Goal: Task Accomplishment & Management: Manage account settings

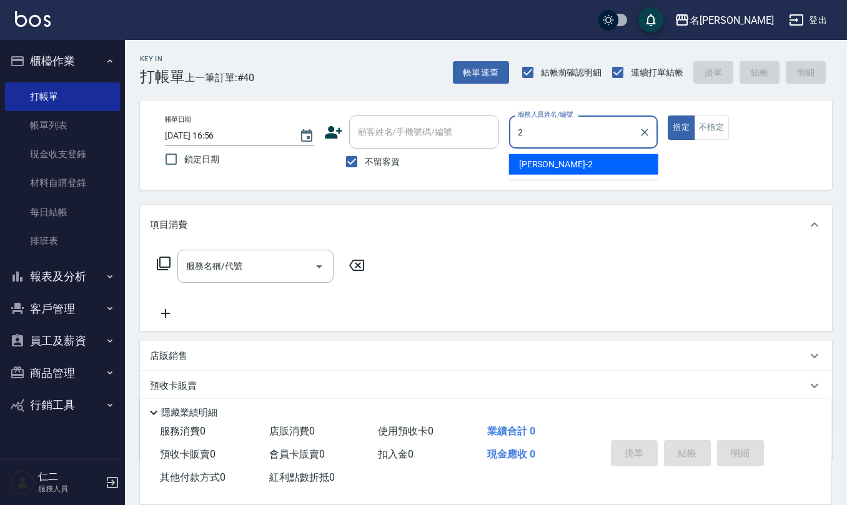
type input "[PERSON_NAME]-2"
type button "true"
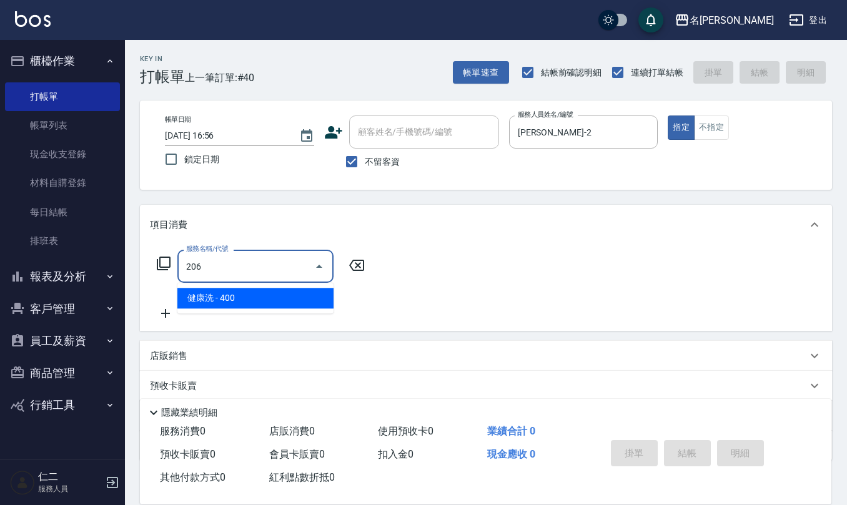
type input "健康洗(206)"
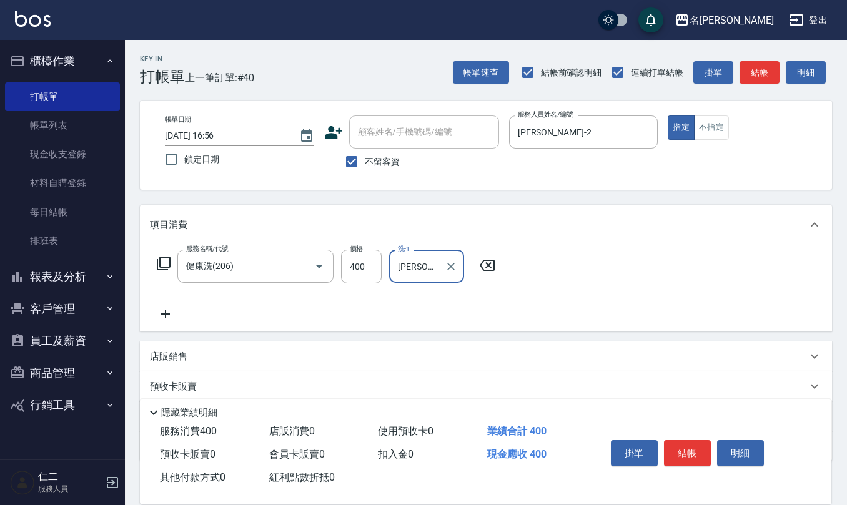
type input "[PERSON_NAME]-33"
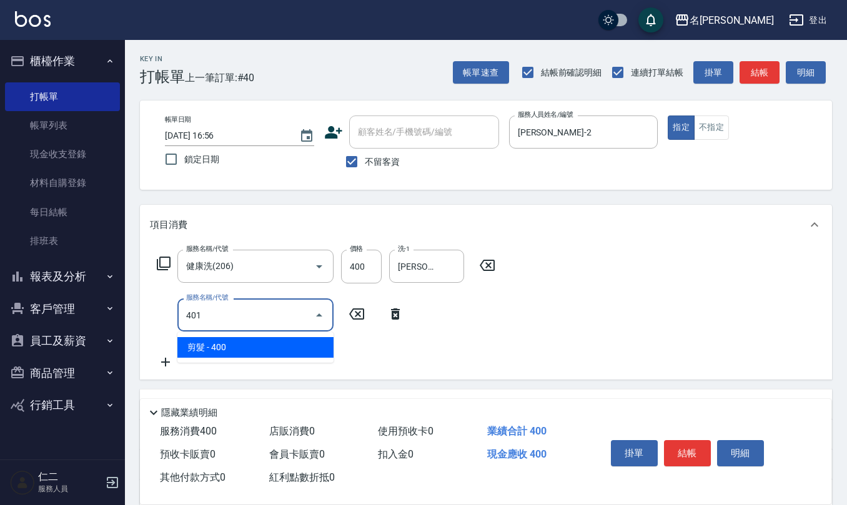
type input "剪髮(401)"
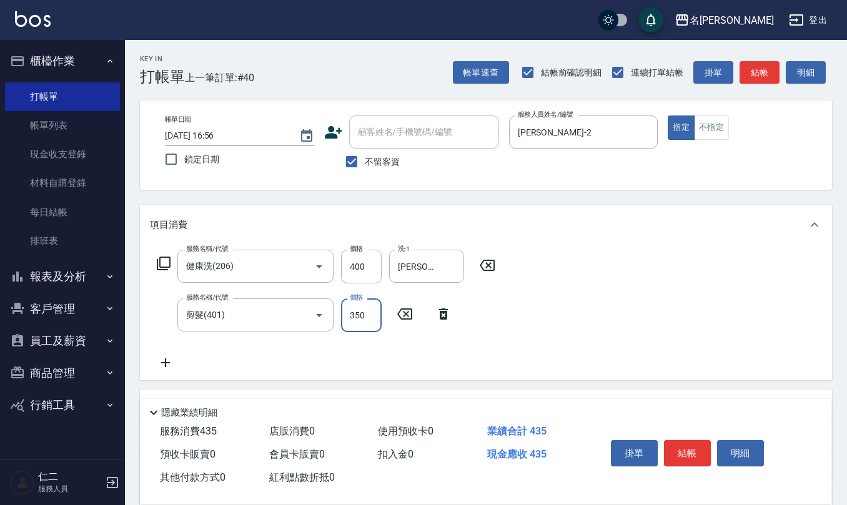
type input "350"
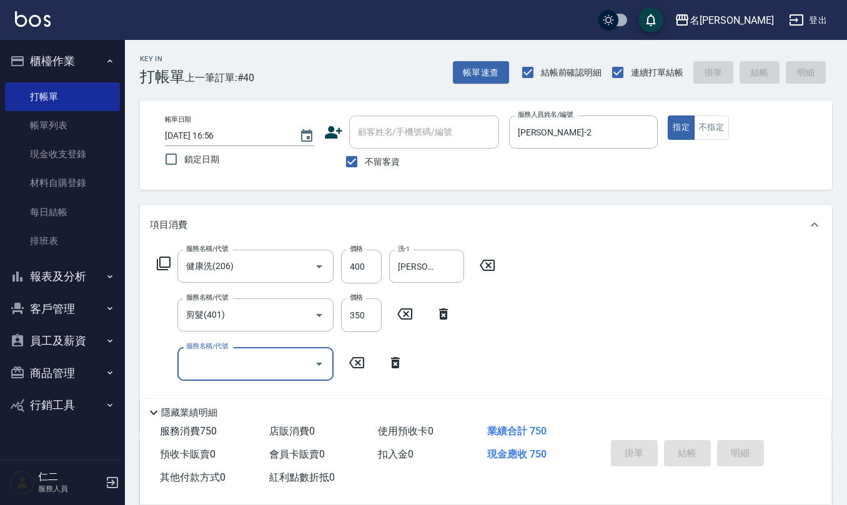
type input "2025/09/15 17:56"
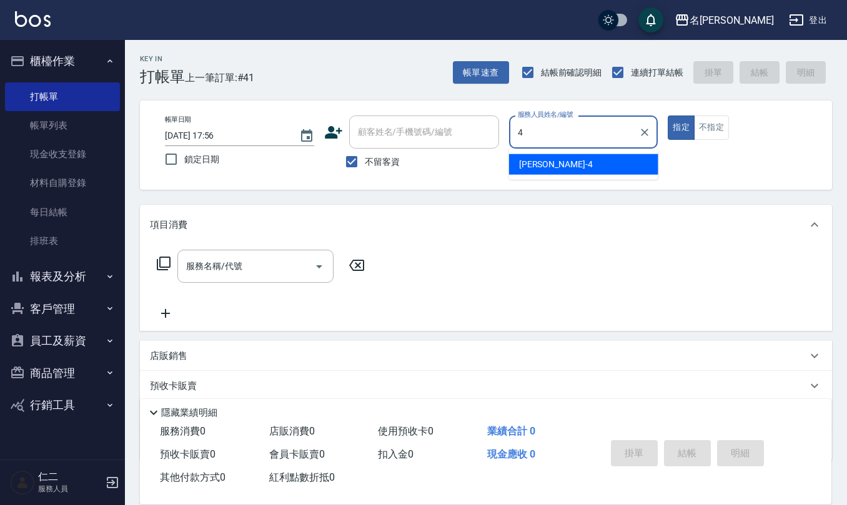
type input "[PERSON_NAME]-4"
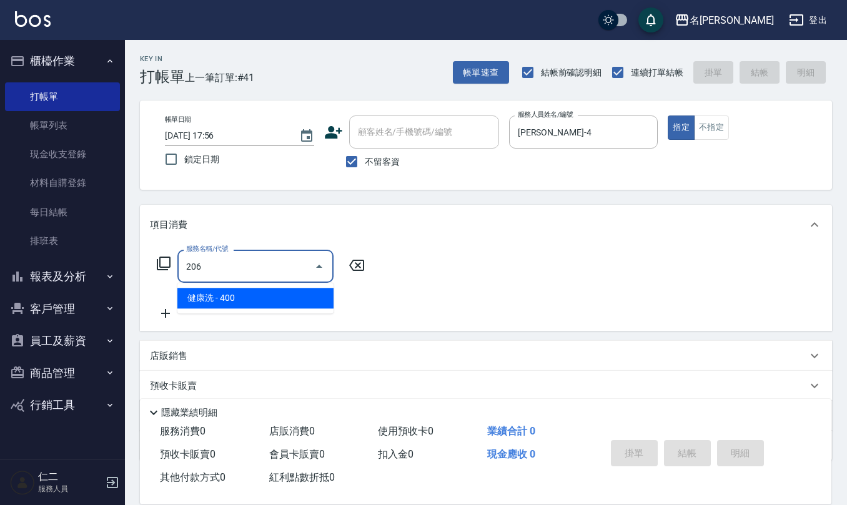
type input "健康洗(206)"
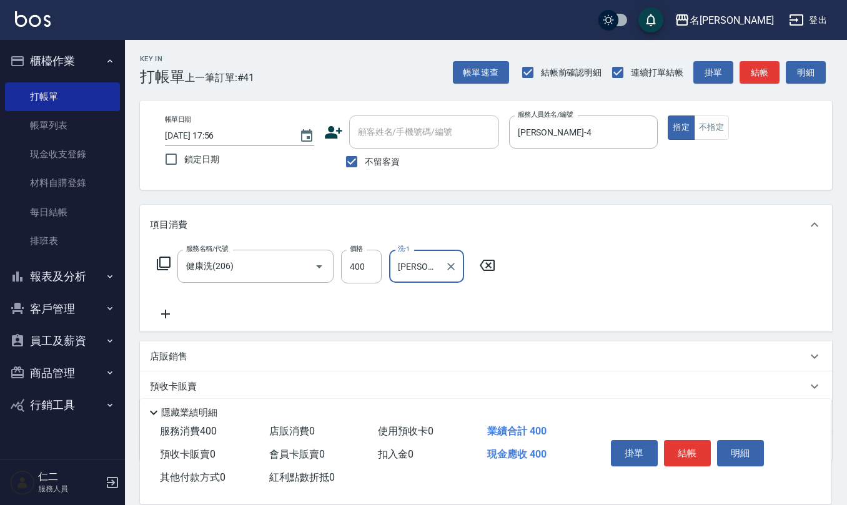
type input "[PERSON_NAME]-21"
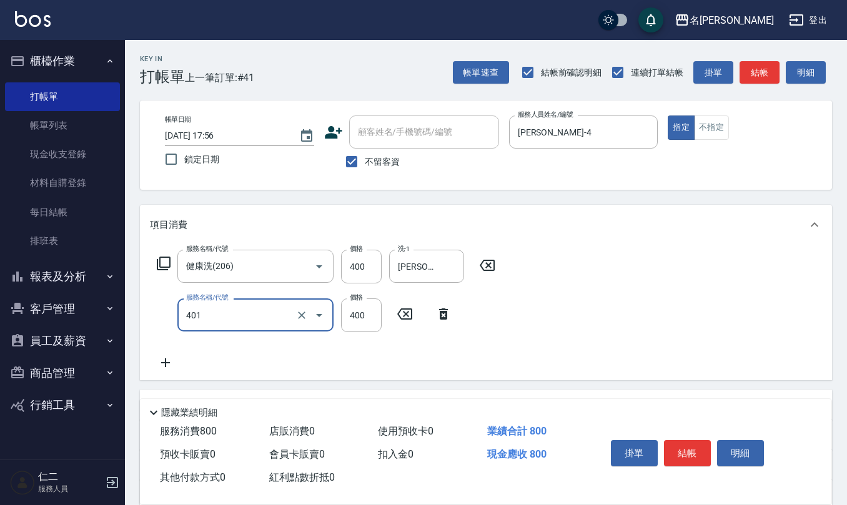
type input "剪髮(401)"
type input "450"
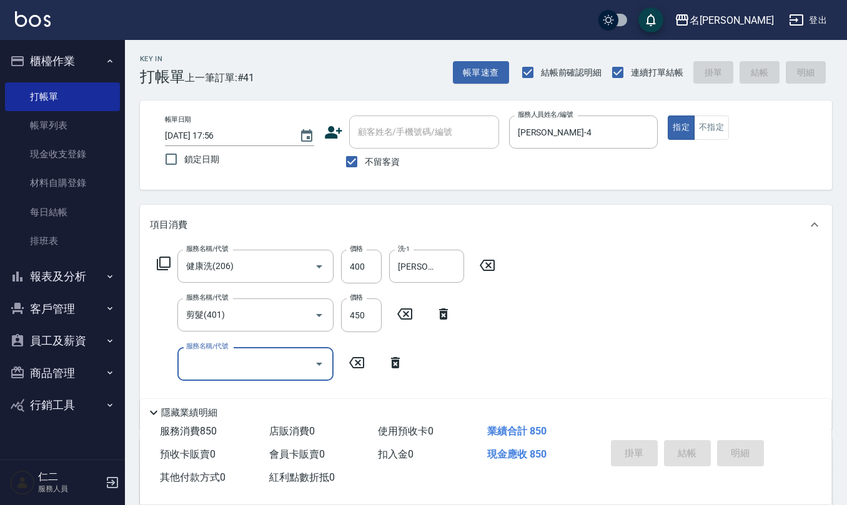
type input "2025/09/15 17:57"
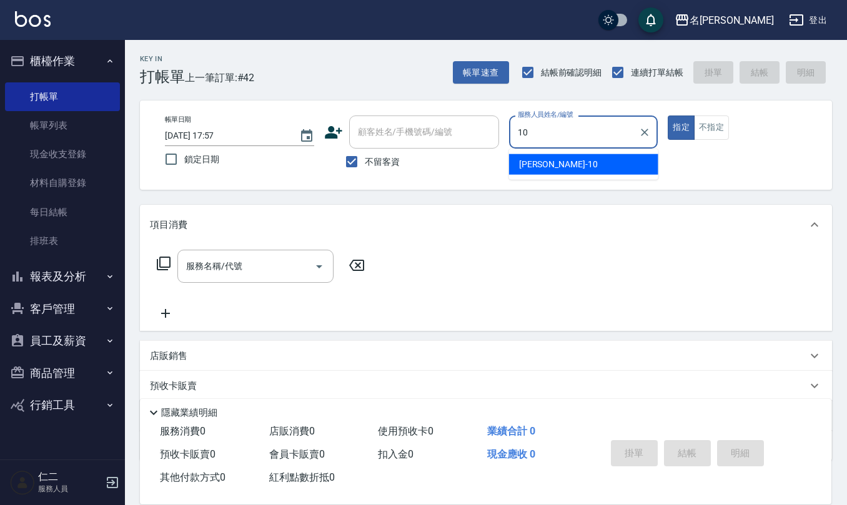
type input "[PERSON_NAME]-10"
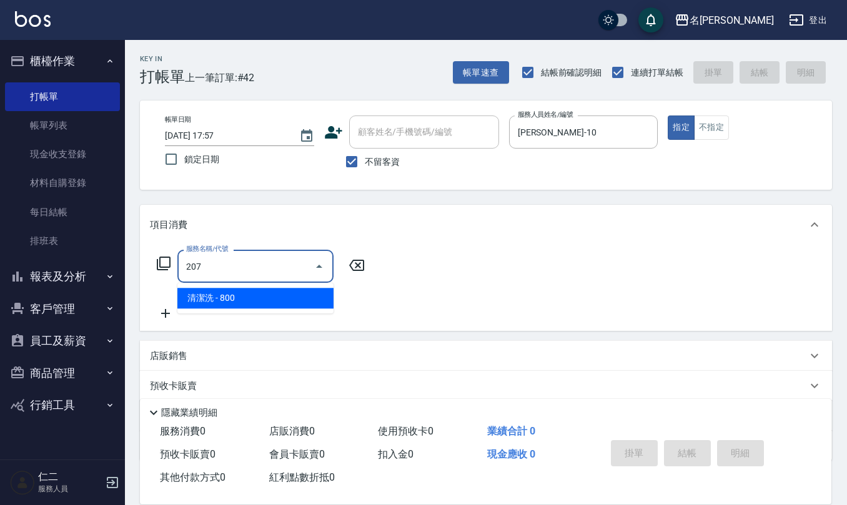
type input "清潔洗(207)"
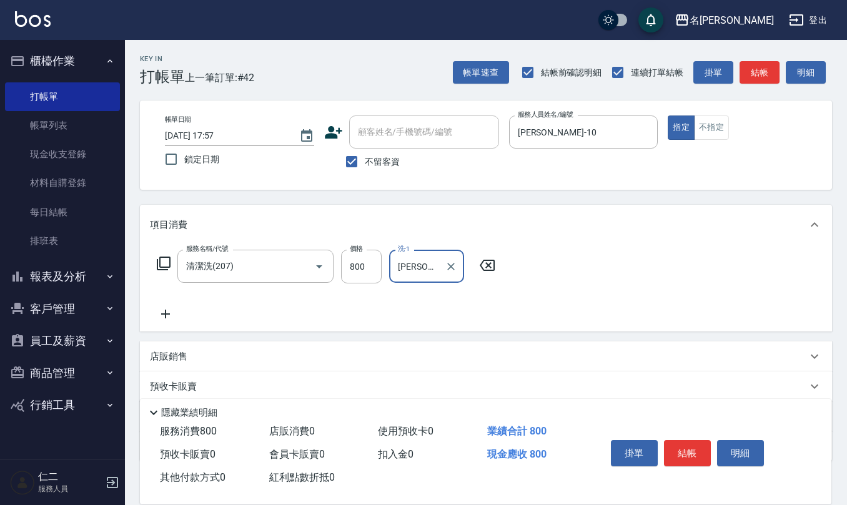
type input "[PERSON_NAME]-20"
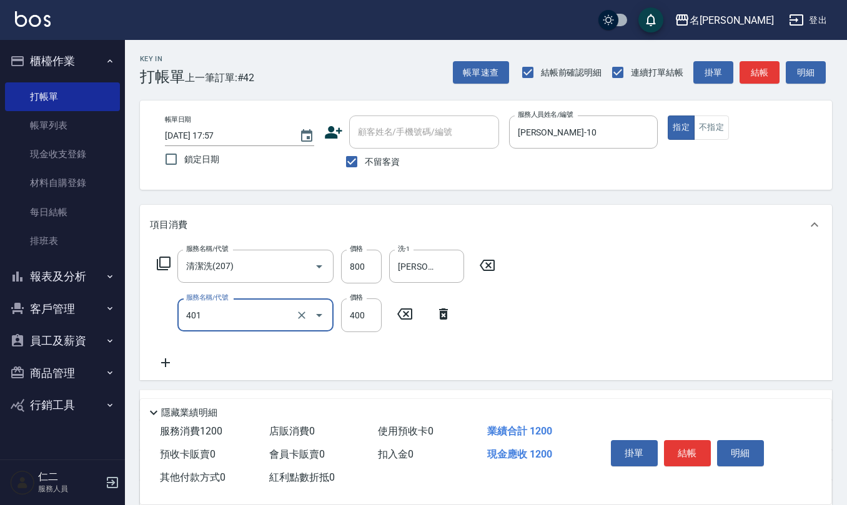
type input "剪髮(401)"
type input "50"
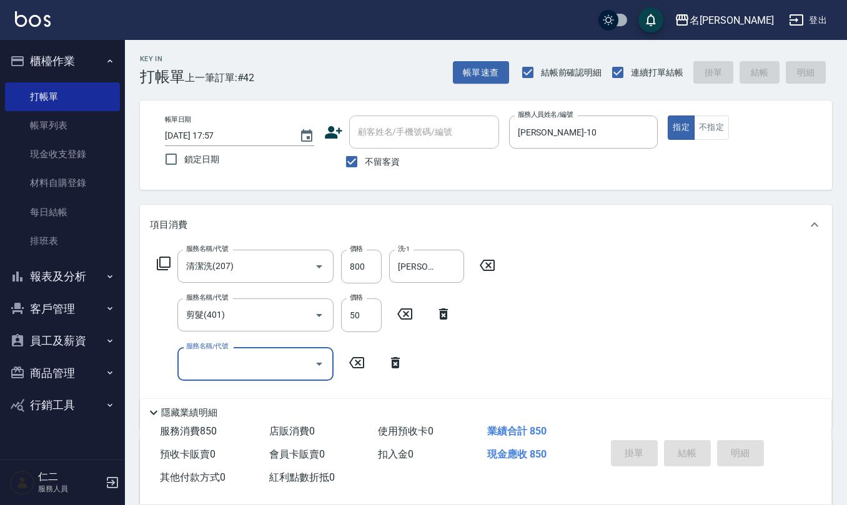
type input "2025/09/15 17:58"
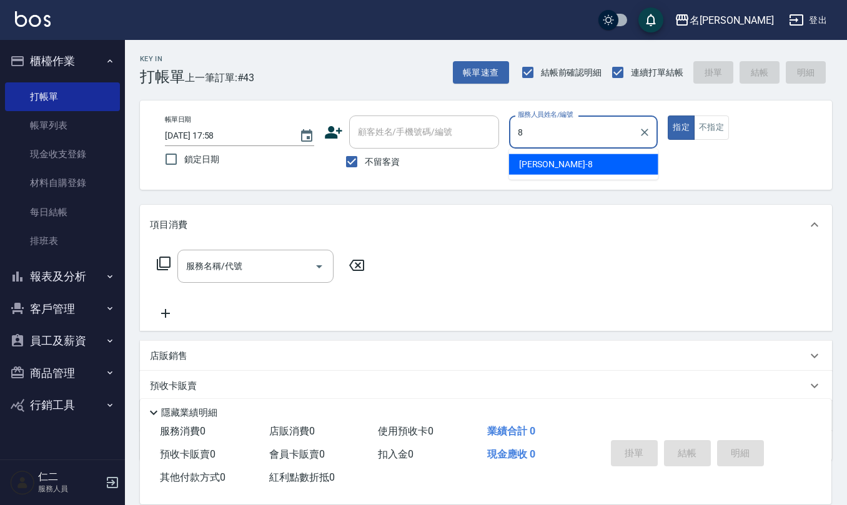
type input "[PERSON_NAME]-8"
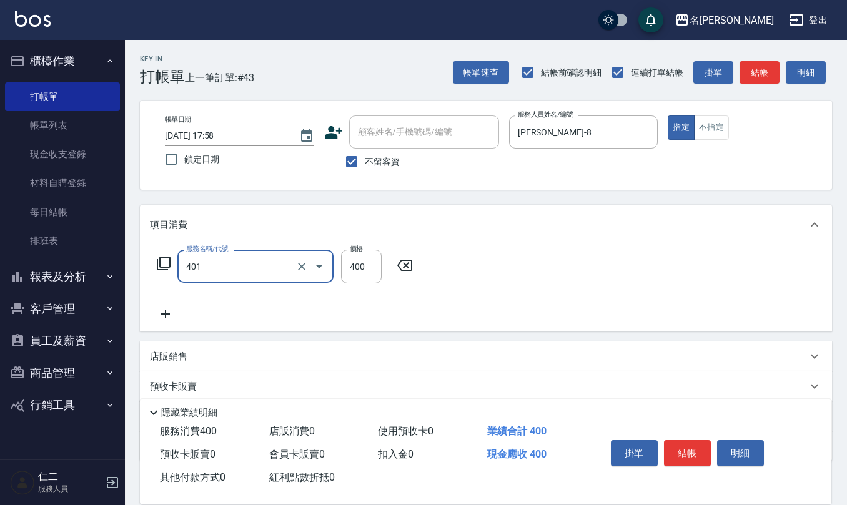
type input "剪髮(401)"
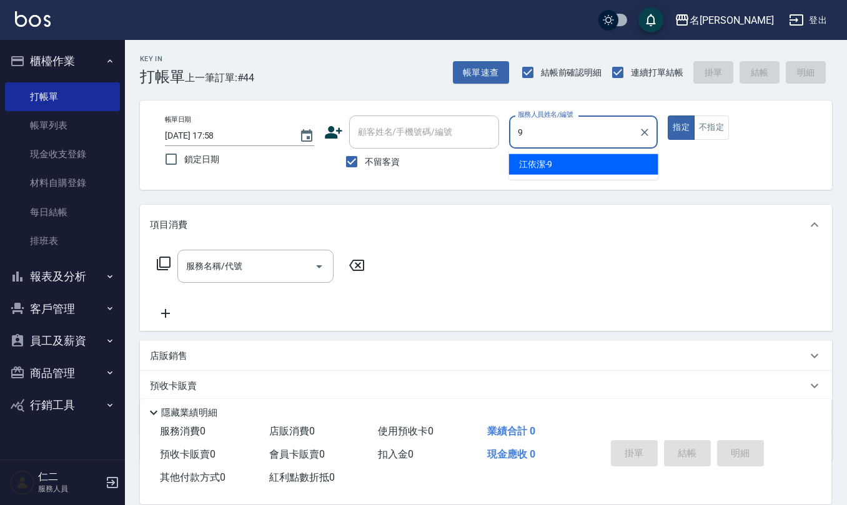
type input "[PERSON_NAME]-9"
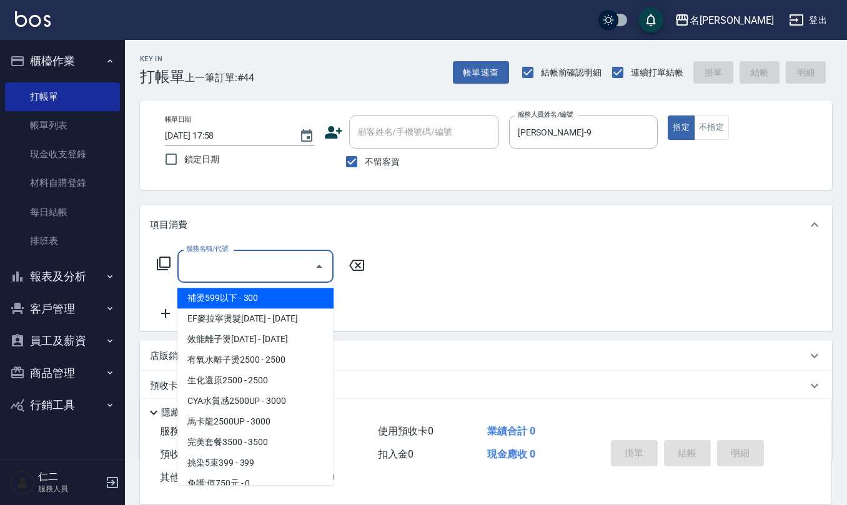
type input "5"
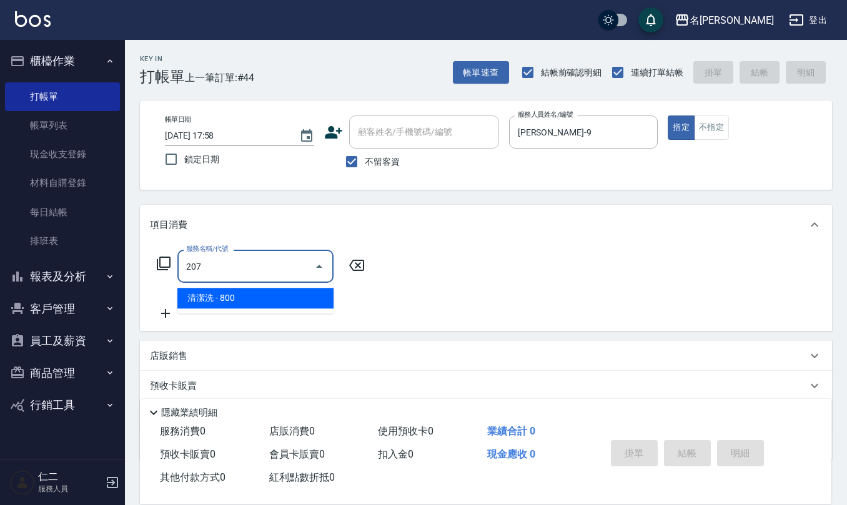
type input "清潔洗(207)"
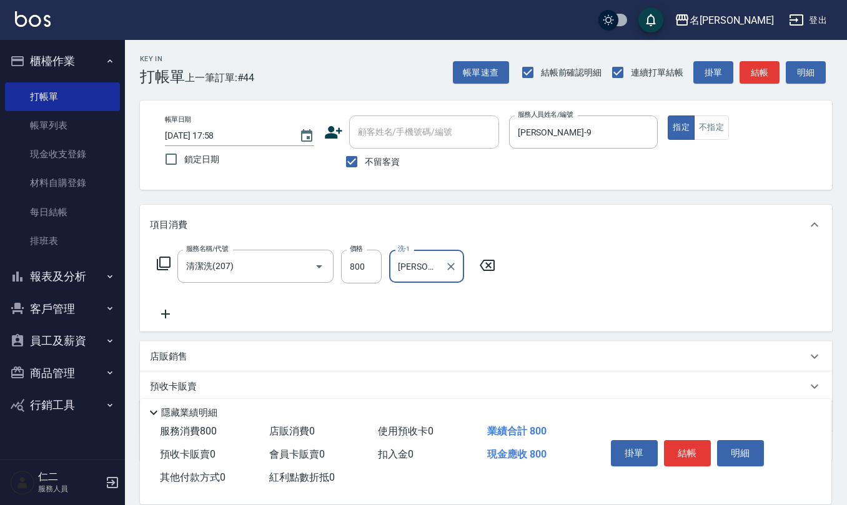
type input "[PERSON_NAME]-26"
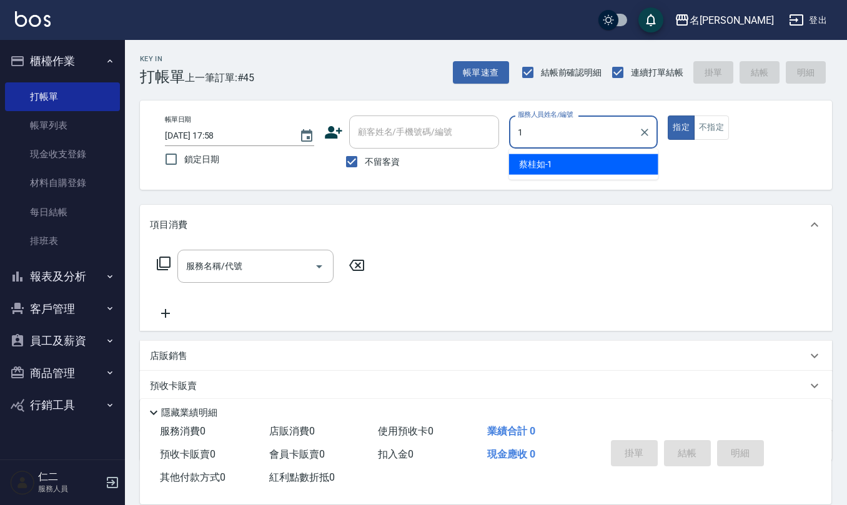
type input "[PERSON_NAME]1"
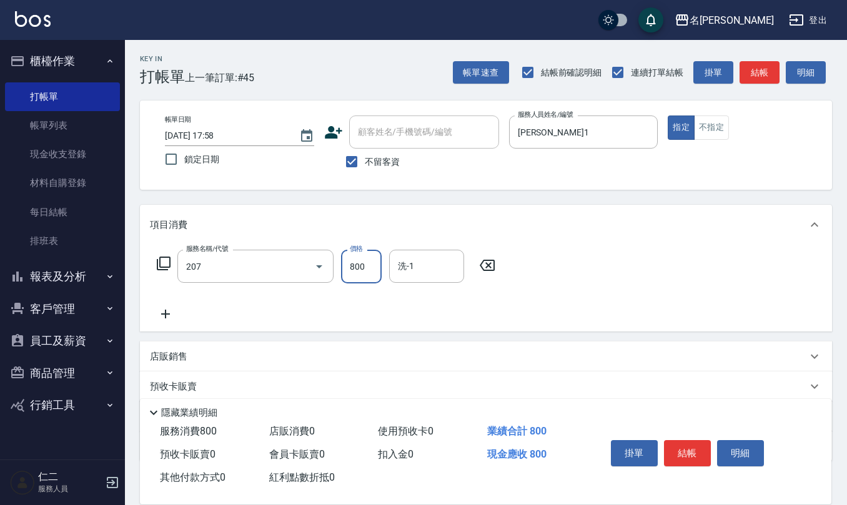
type input "清潔洗(207)"
type input "[PERSON_NAME]-21"
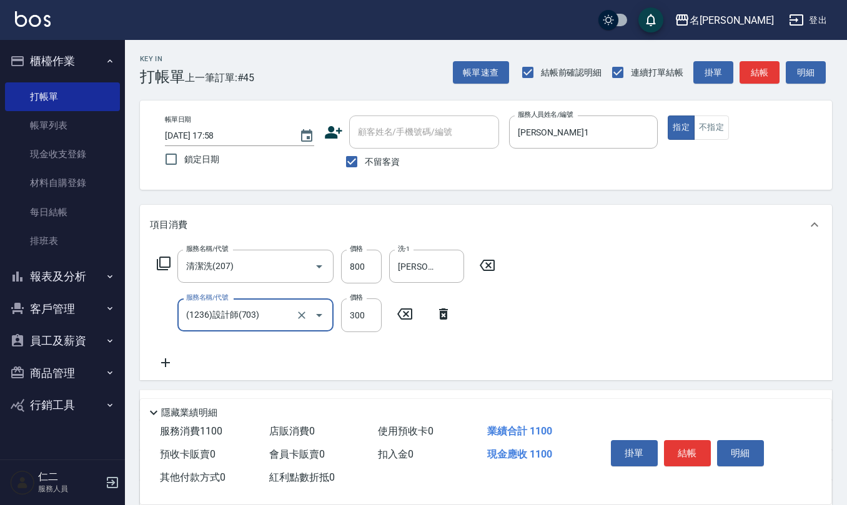
click at [280, 313] on input "(1236)設計師(703)" at bounding box center [238, 315] width 110 height 22
type input "水樣結構式1200(713)"
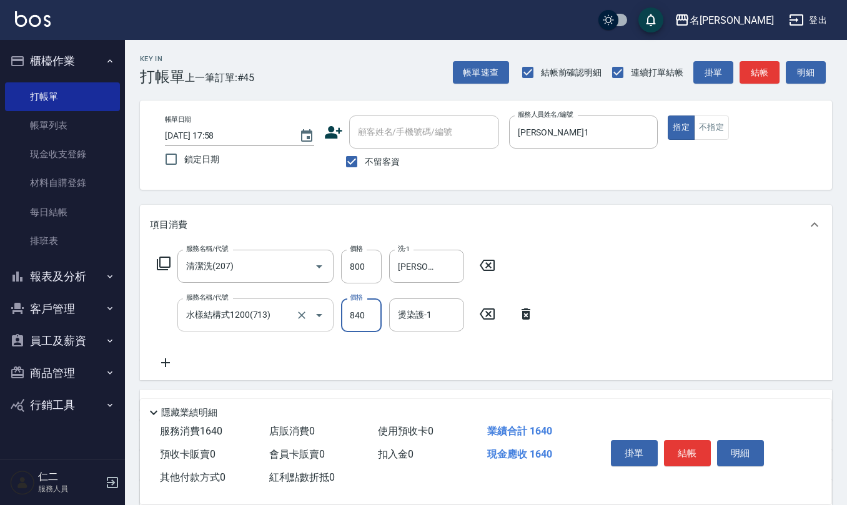
type input "840"
type input "0"
type input "[PERSON_NAME]-21"
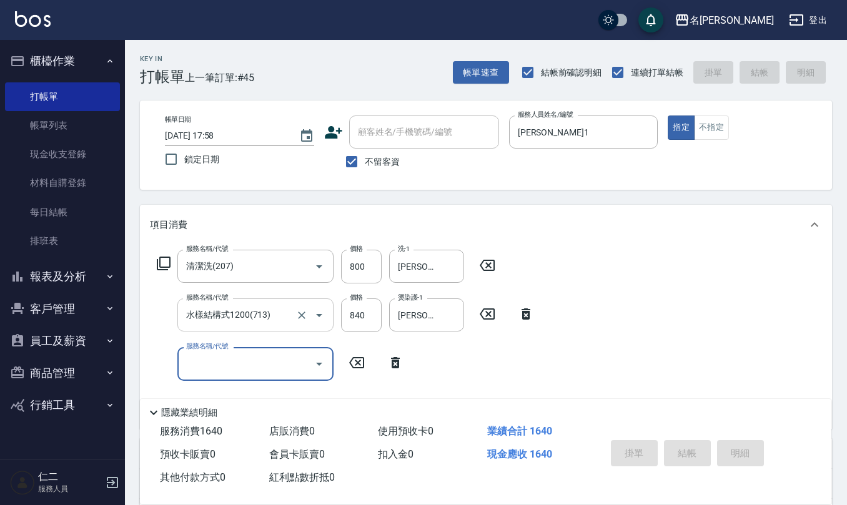
type input "2025/09/15 17:59"
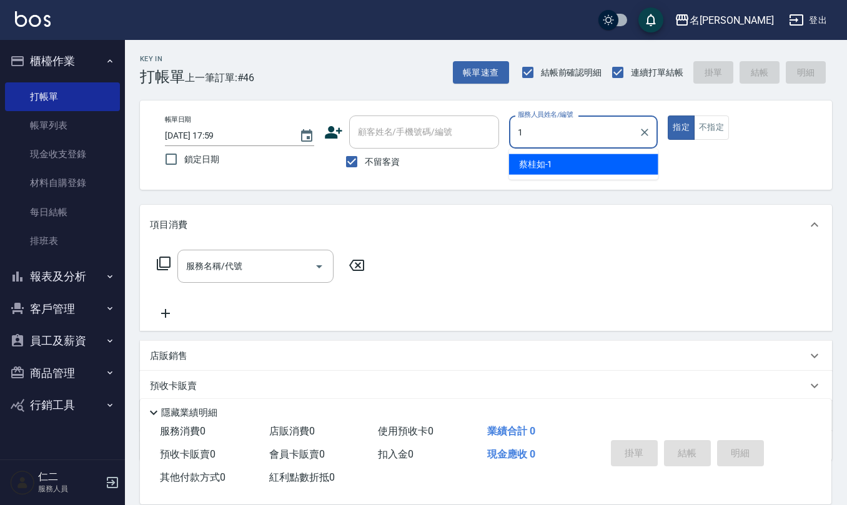
type input "[PERSON_NAME]1"
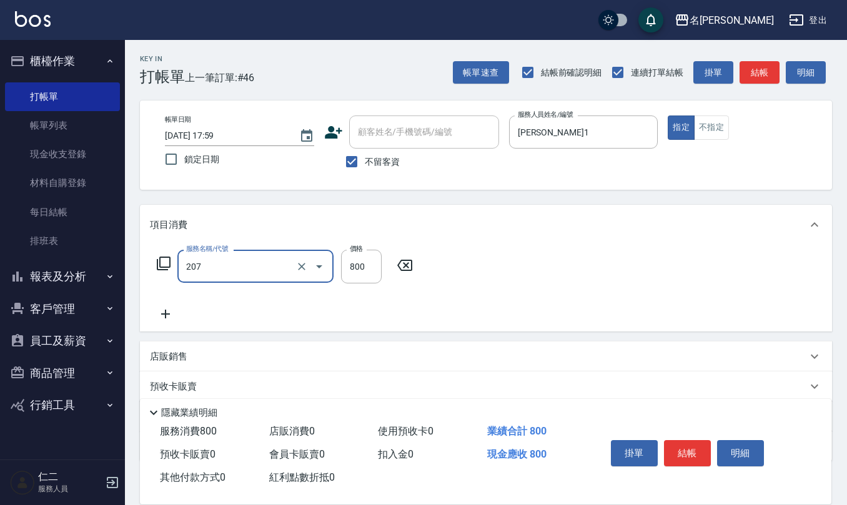
type input "清潔洗(207)"
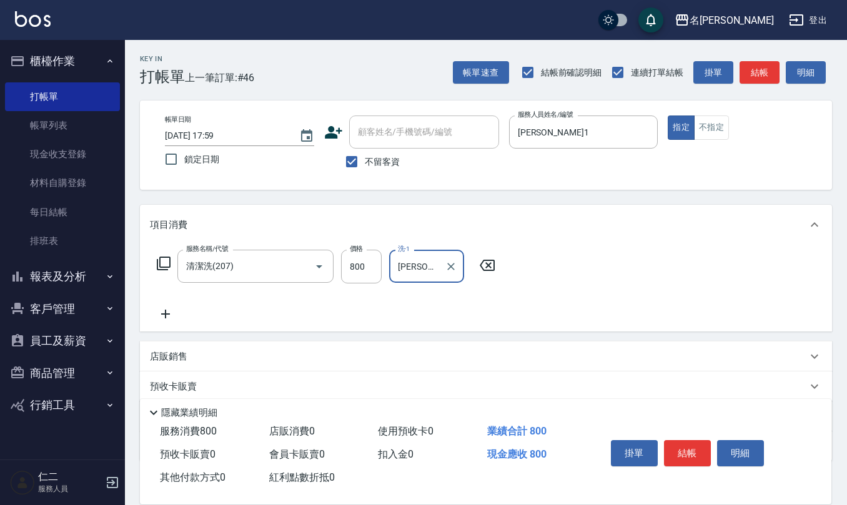
type input "[PERSON_NAME]-24"
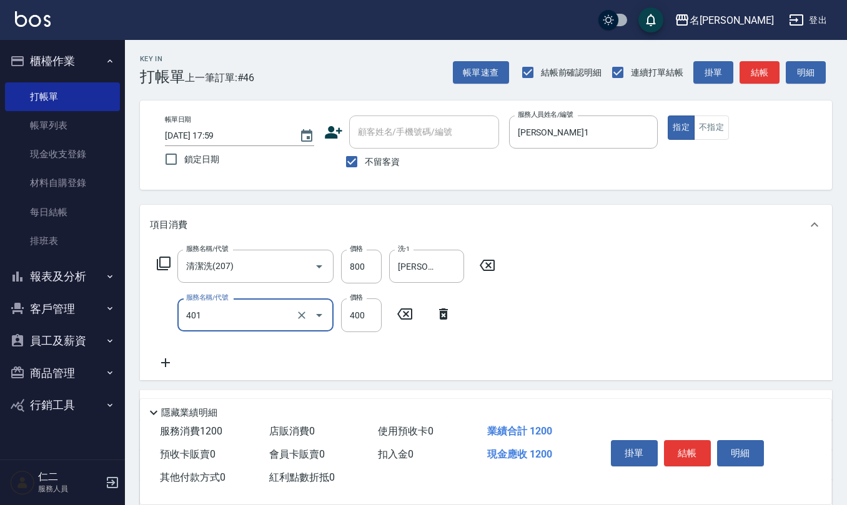
type input "剪髮(401)"
type input "405"
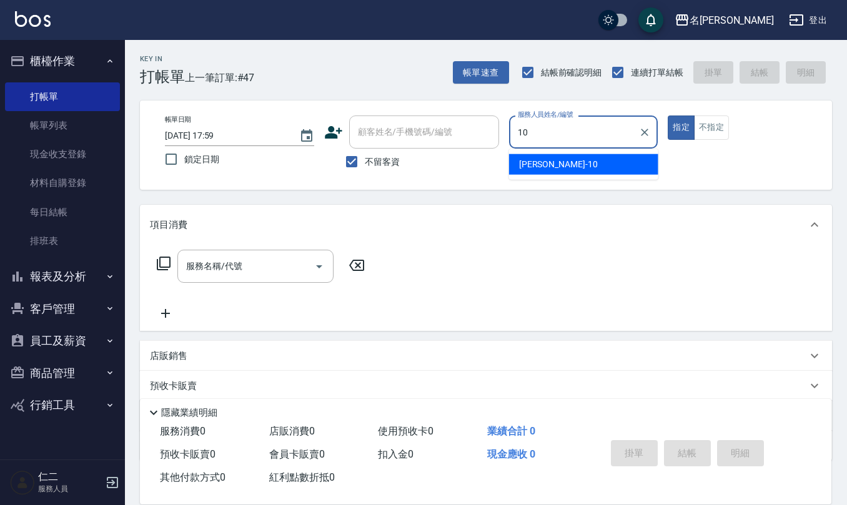
type input "[PERSON_NAME]-10"
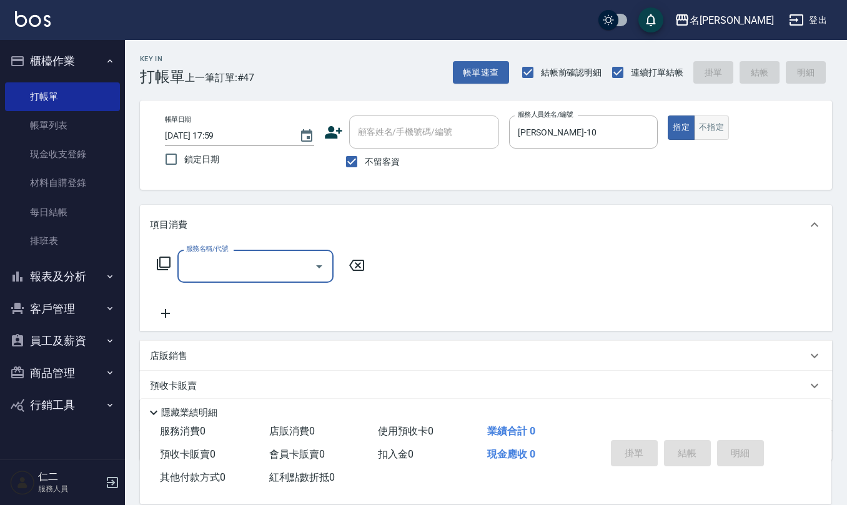
click at [712, 126] on button "不指定" at bounding box center [711, 128] width 35 height 24
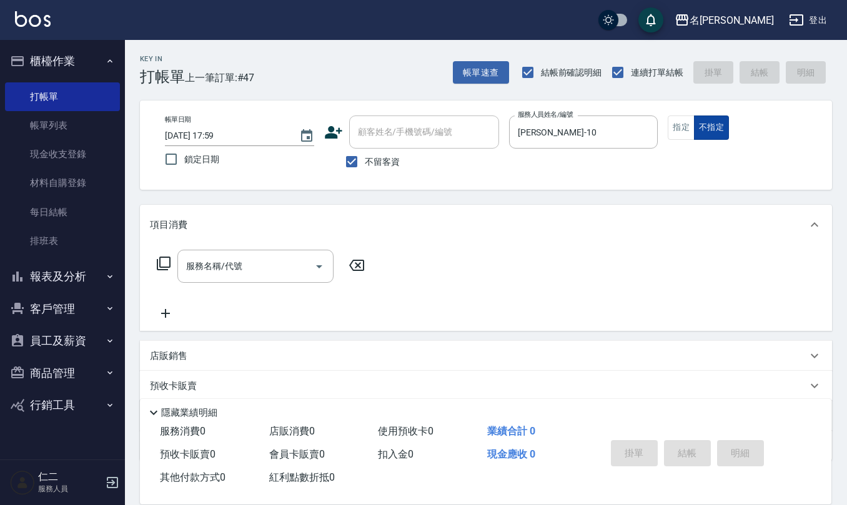
type button "false"
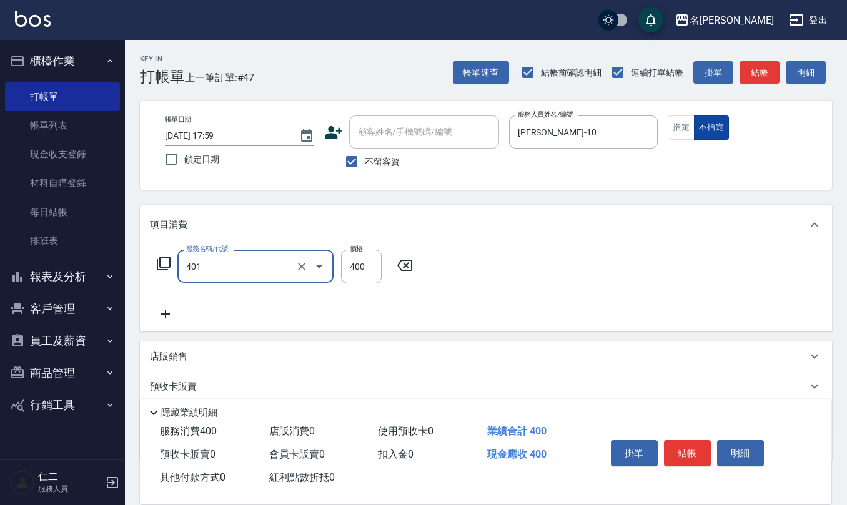
type input "剪髮(401)"
type input "200"
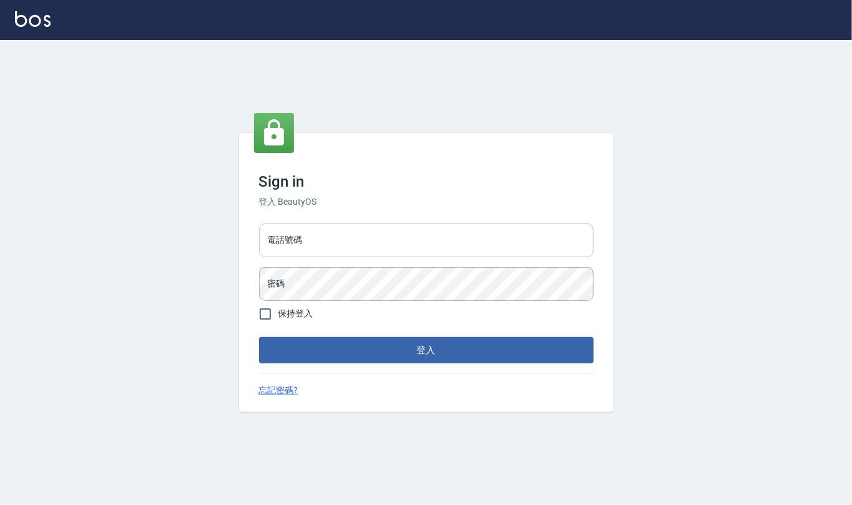
click at [378, 234] on input "電話號碼" at bounding box center [426, 241] width 335 height 34
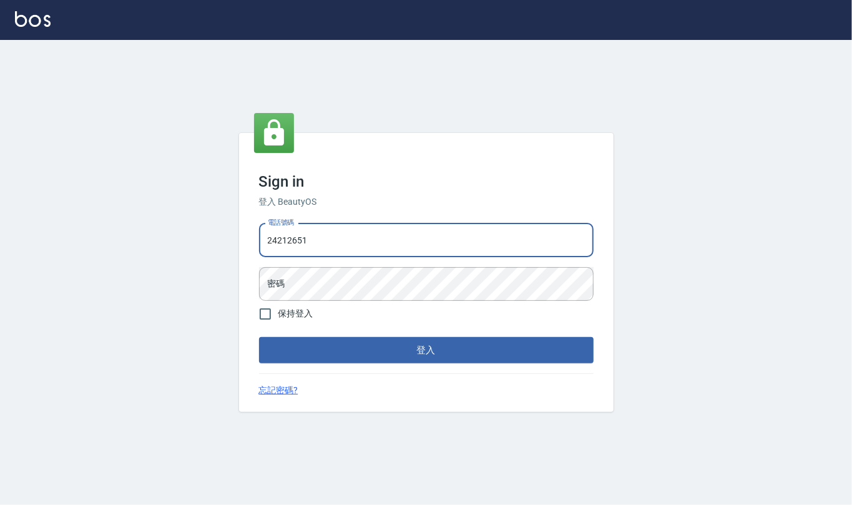
type input "24212651"
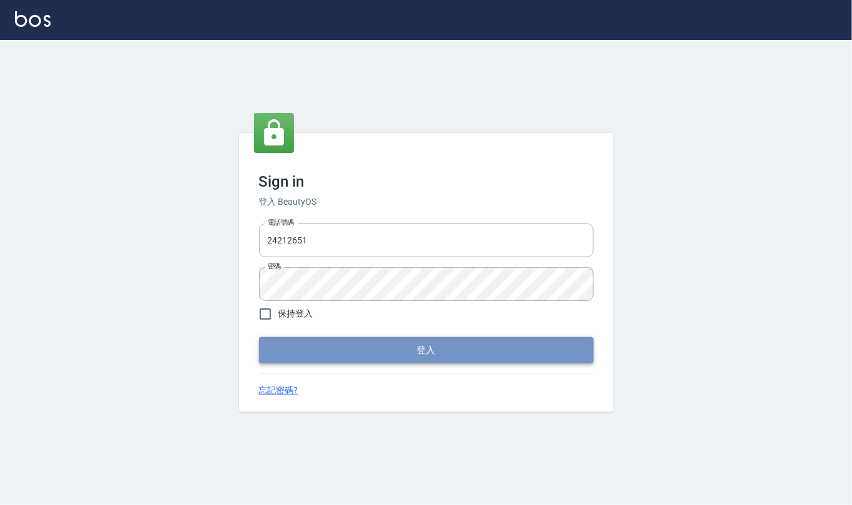
click at [373, 350] on button "登入" at bounding box center [426, 350] width 335 height 26
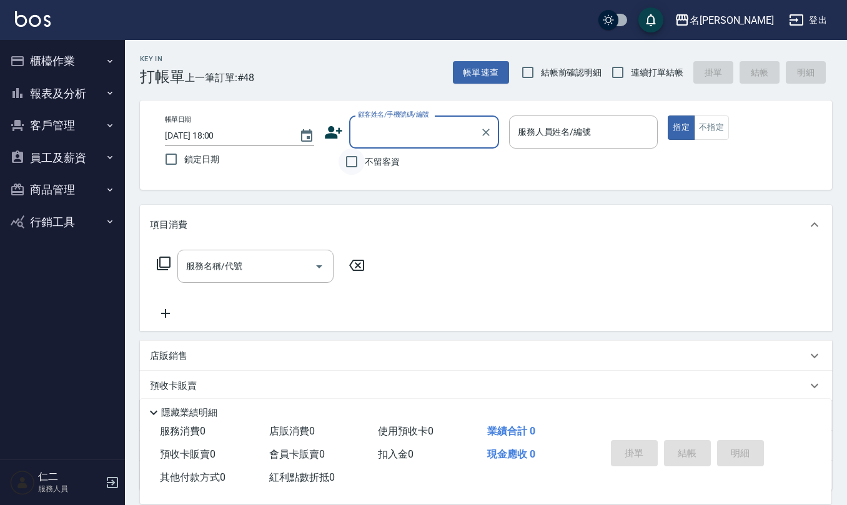
click at [351, 165] on input "不留客資" at bounding box center [351, 162] width 26 height 26
checkbox input "true"
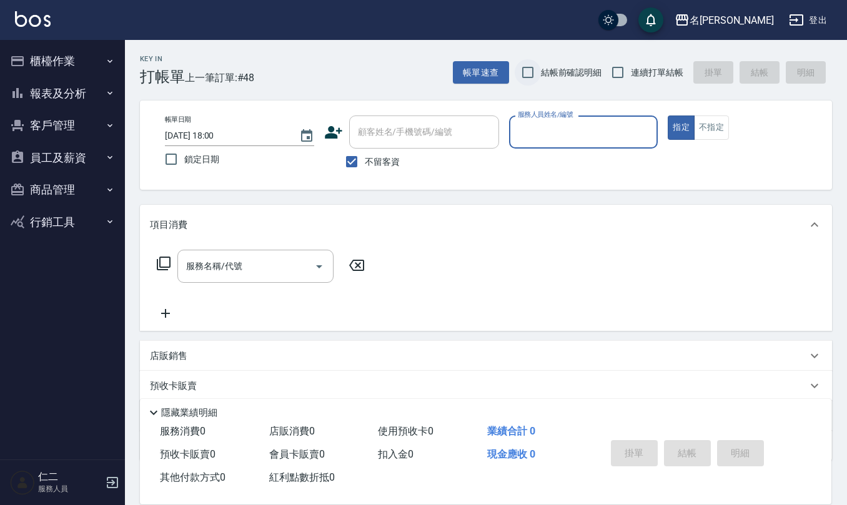
click at [534, 73] on input "結帳前確認明細" at bounding box center [528, 72] width 26 height 26
checkbox input "true"
click at [623, 70] on input "連續打單結帳" at bounding box center [617, 72] width 26 height 26
checkbox input "true"
click at [558, 135] on input "服務人員姓名/編號" at bounding box center [584, 132] width 138 height 22
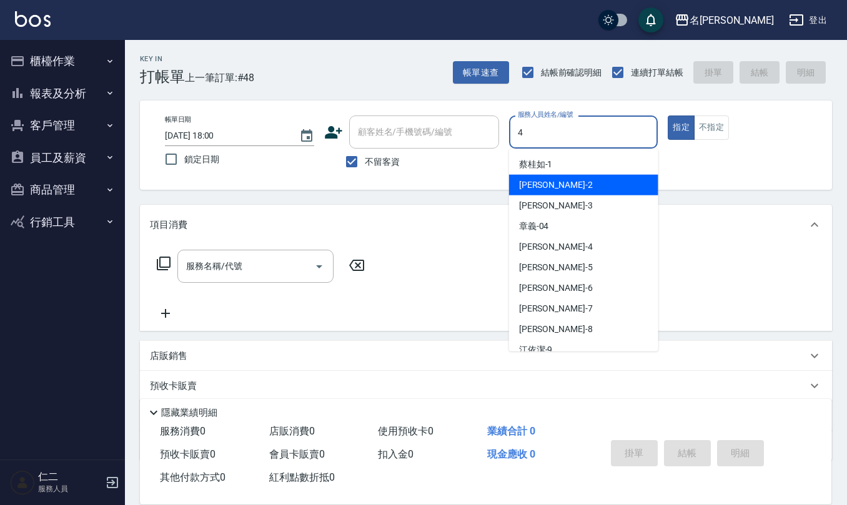
type input "[PERSON_NAME]-4"
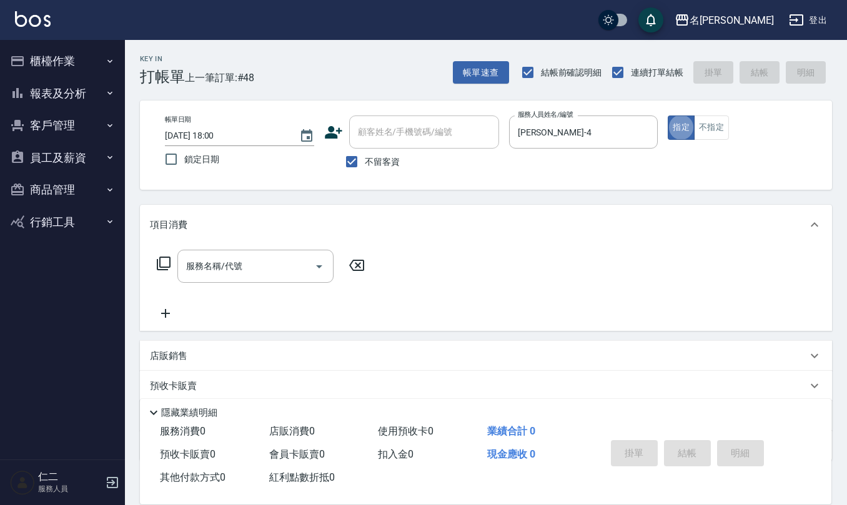
type button "true"
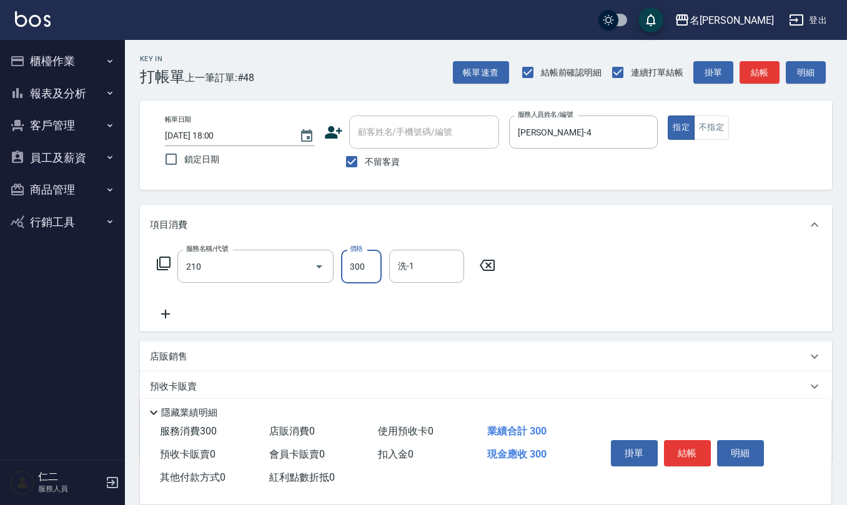
type input "[PERSON_NAME]洗髮精(210)"
type input "[PERSON_NAME]-26"
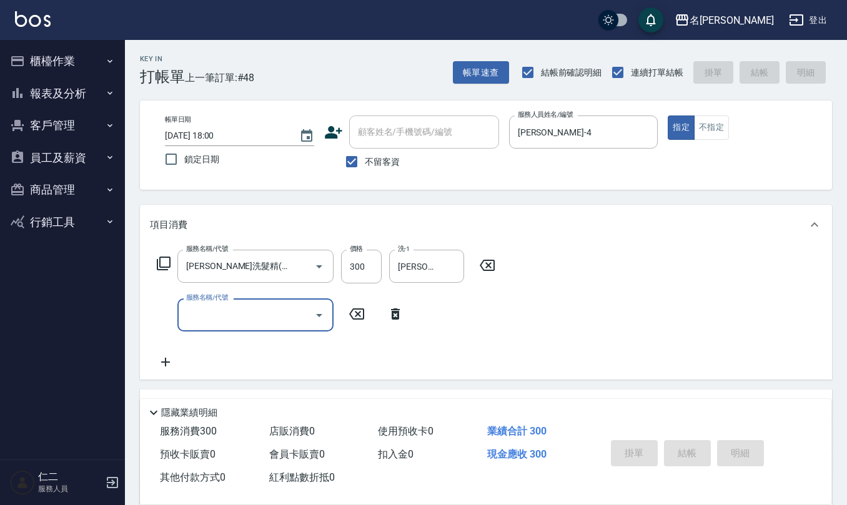
type input "[DATE] 18:03"
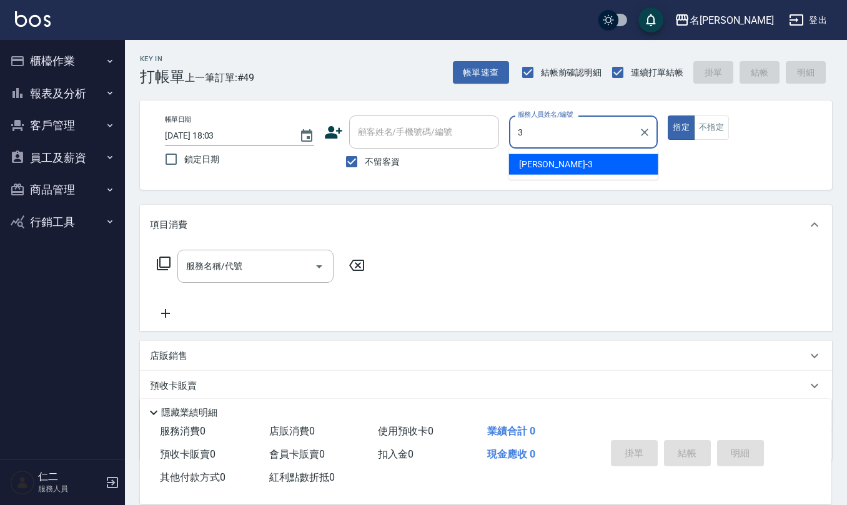
type input "[PERSON_NAME]-3"
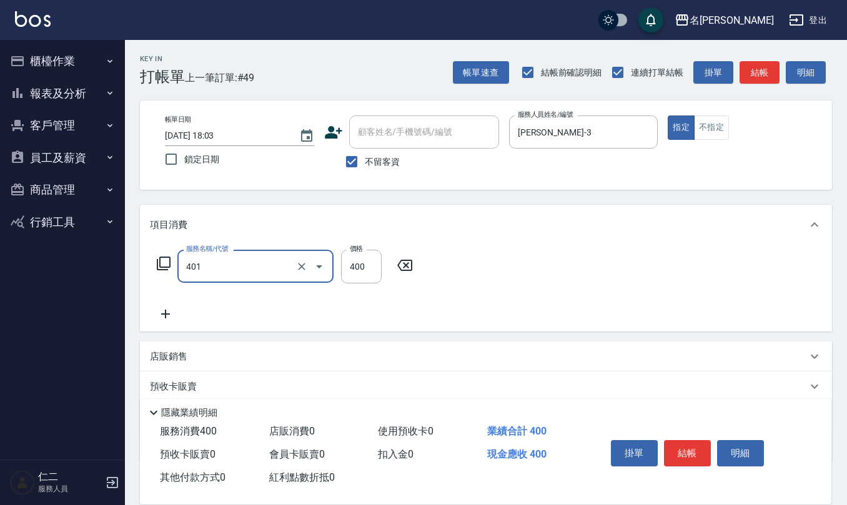
type input "剪髮(401)"
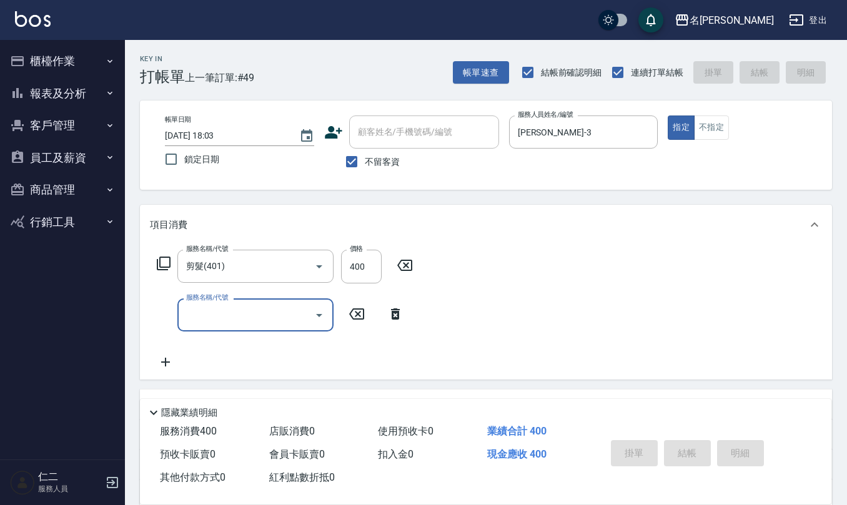
type input "[DATE] 18:06"
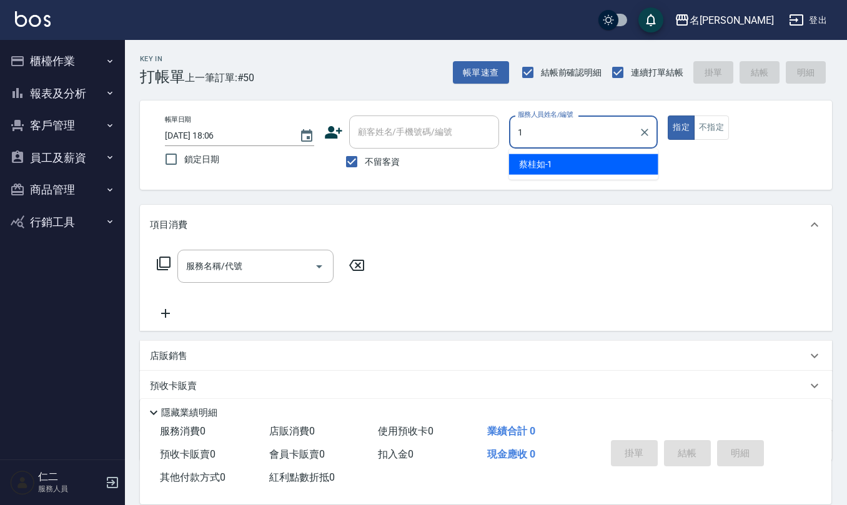
type input "[PERSON_NAME]1"
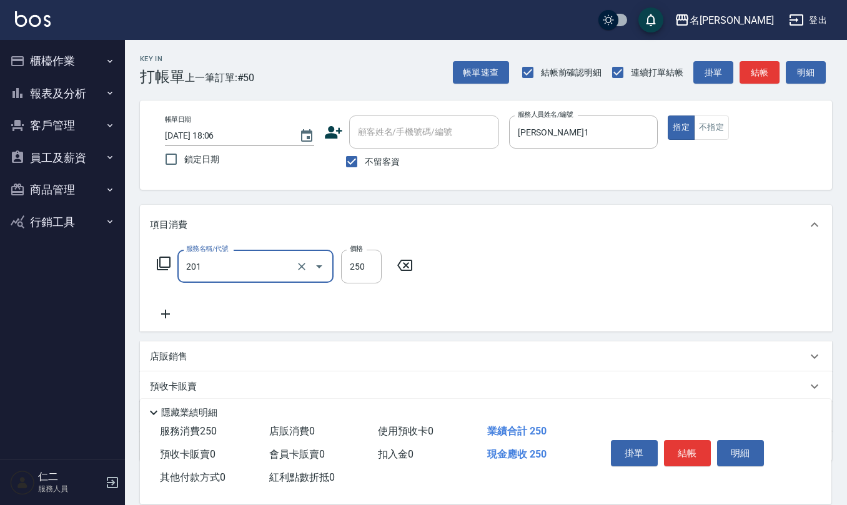
type input "洗髮(201)"
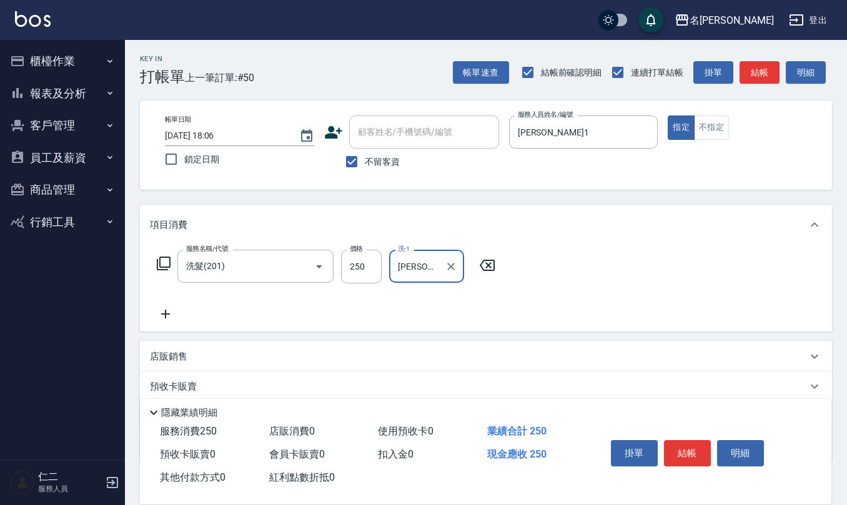
type input "[PERSON_NAME]-26"
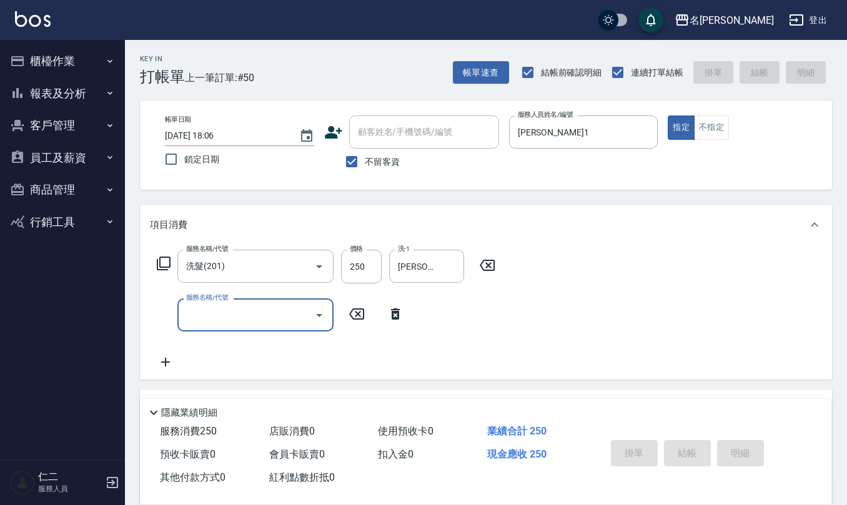
type input "[DATE] 18:12"
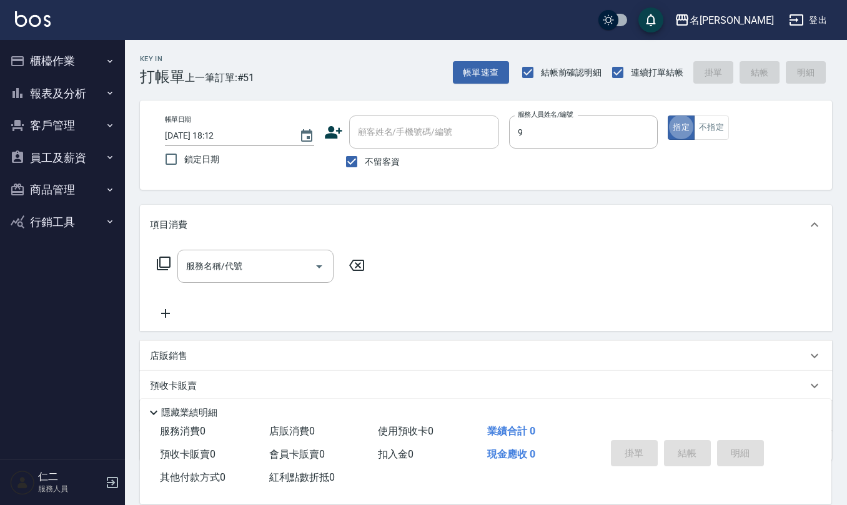
type input "[PERSON_NAME]-9"
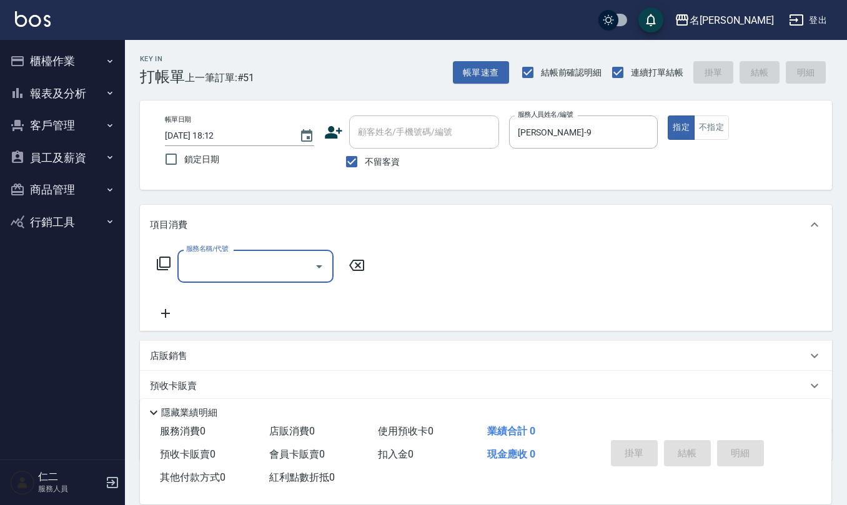
type input "1"
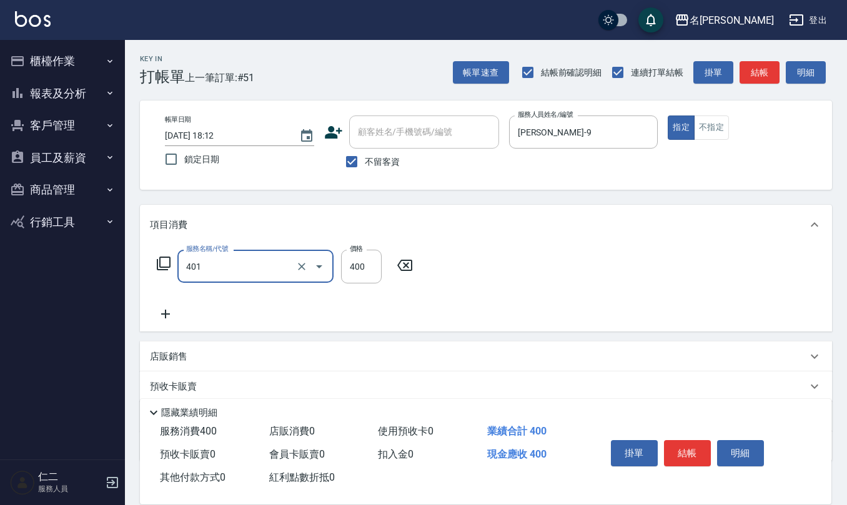
type input "剪髮(401)"
type input "200"
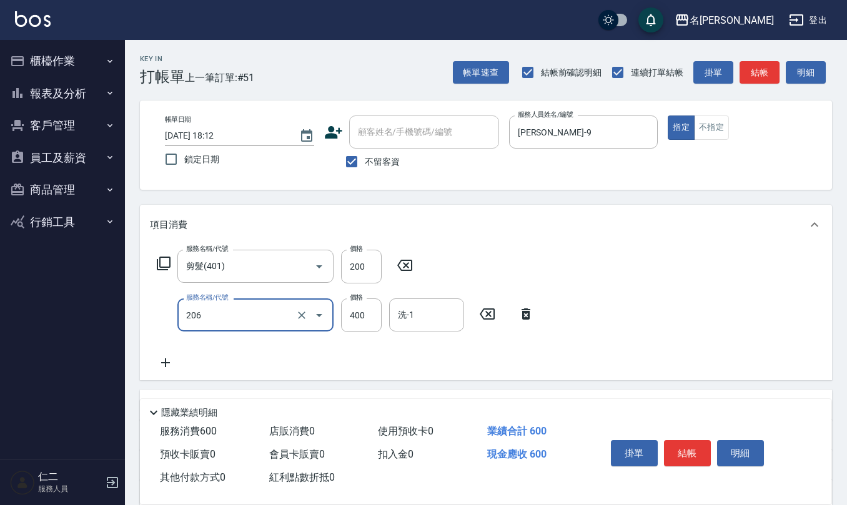
type input "健康洗(206)"
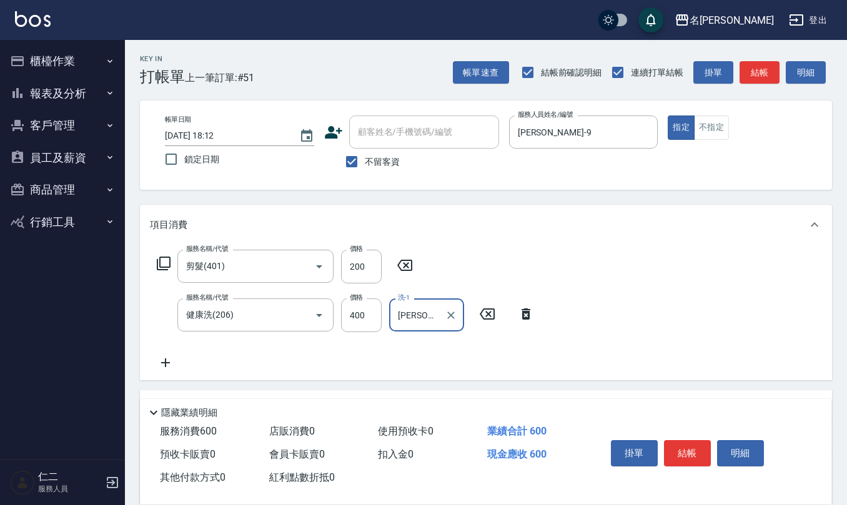
type input "[PERSON_NAME]-24"
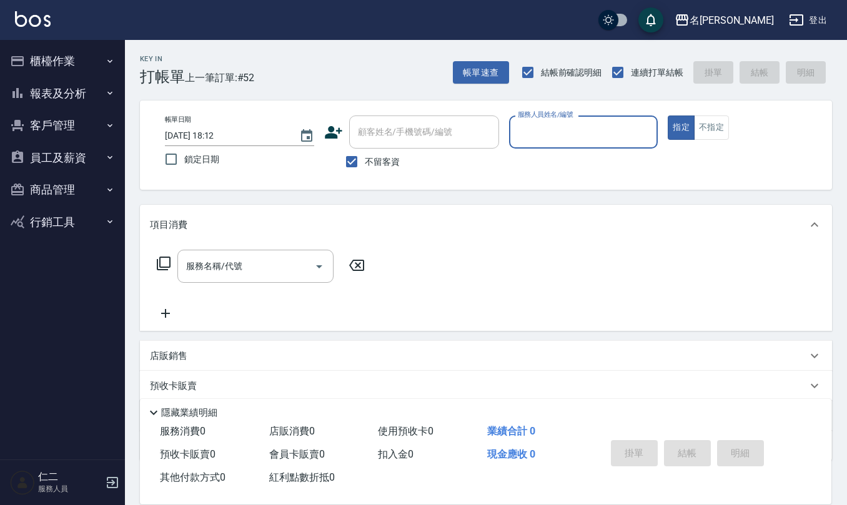
click at [81, 62] on button "櫃檯作業" at bounding box center [62, 61] width 115 height 32
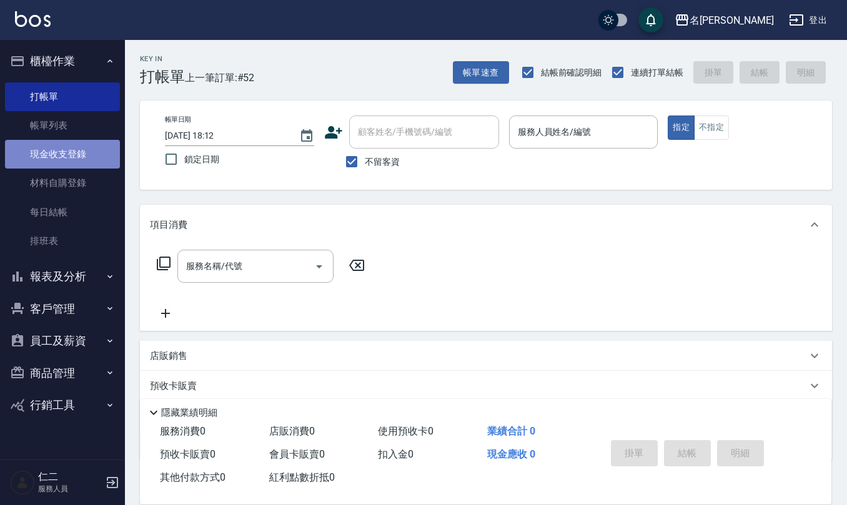
click at [54, 147] on link "現金收支登錄" at bounding box center [62, 154] width 115 height 29
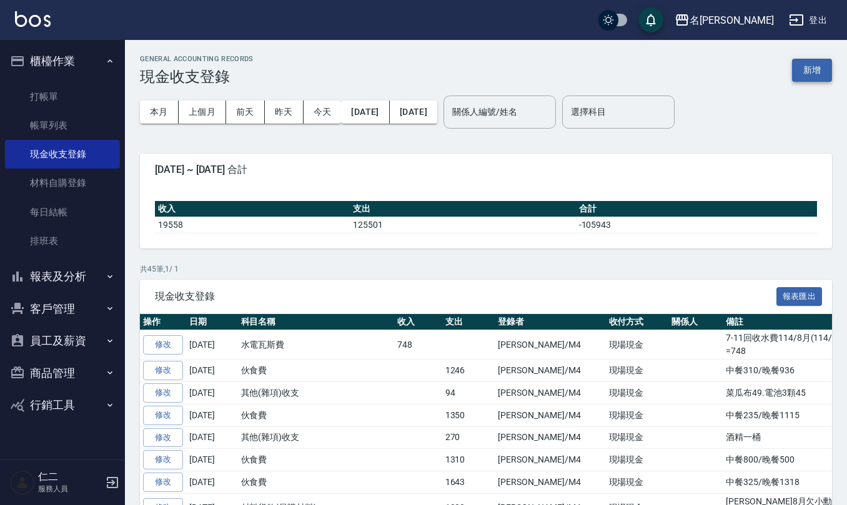
click at [810, 61] on button "新增" at bounding box center [812, 70] width 40 height 23
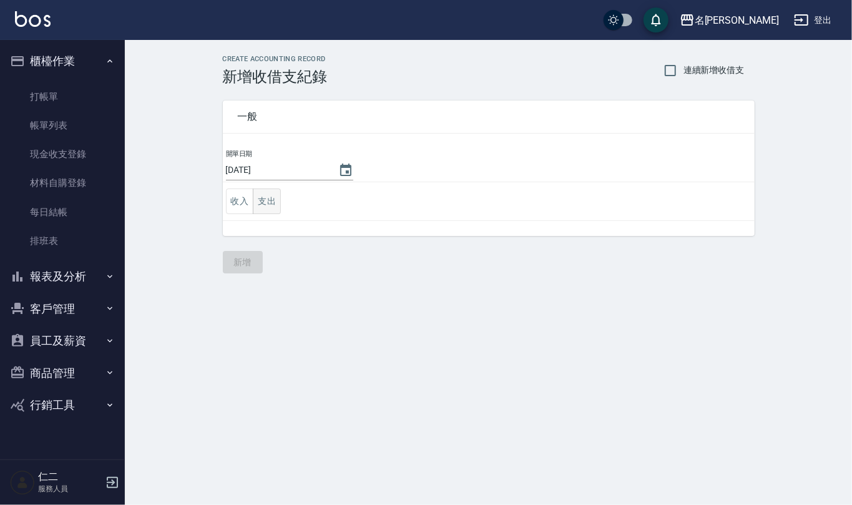
click at [264, 208] on button "支出" at bounding box center [267, 202] width 28 height 26
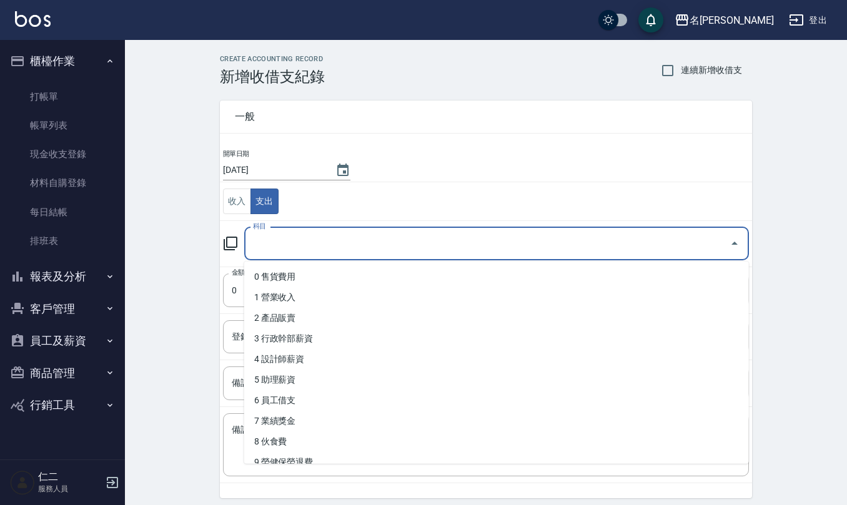
click at [325, 245] on input "科目" at bounding box center [487, 244] width 475 height 22
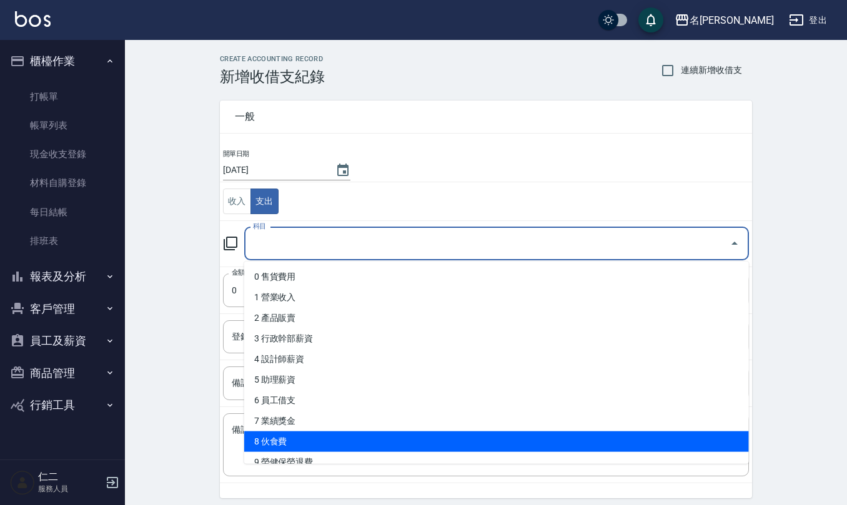
click at [340, 440] on li "8 伙食費" at bounding box center [496, 441] width 505 height 21
type input "8 伙食費"
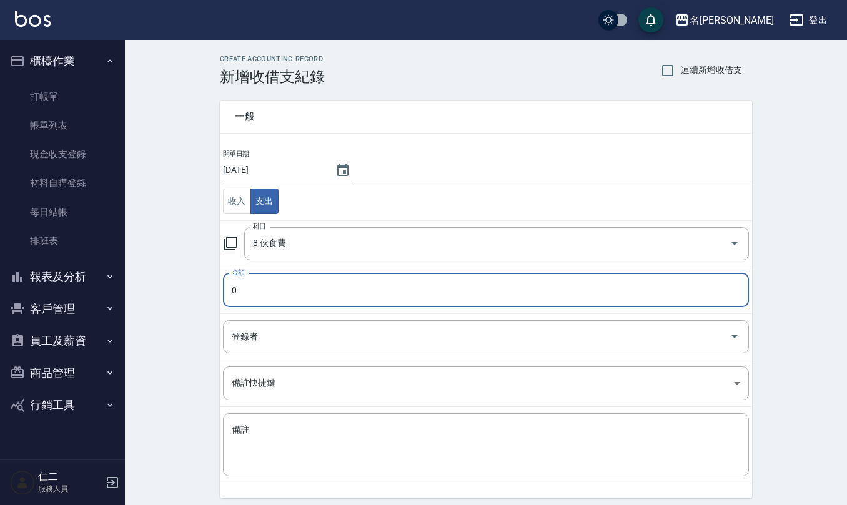
click at [265, 285] on input "0" at bounding box center [486, 290] width 526 height 34
click at [238, 295] on input "0415" at bounding box center [486, 290] width 526 height 34
click at [259, 293] on input "415" at bounding box center [486, 290] width 526 height 34
click at [237, 285] on input "041" at bounding box center [486, 290] width 526 height 34
click at [283, 288] on input "41" at bounding box center [486, 290] width 526 height 34
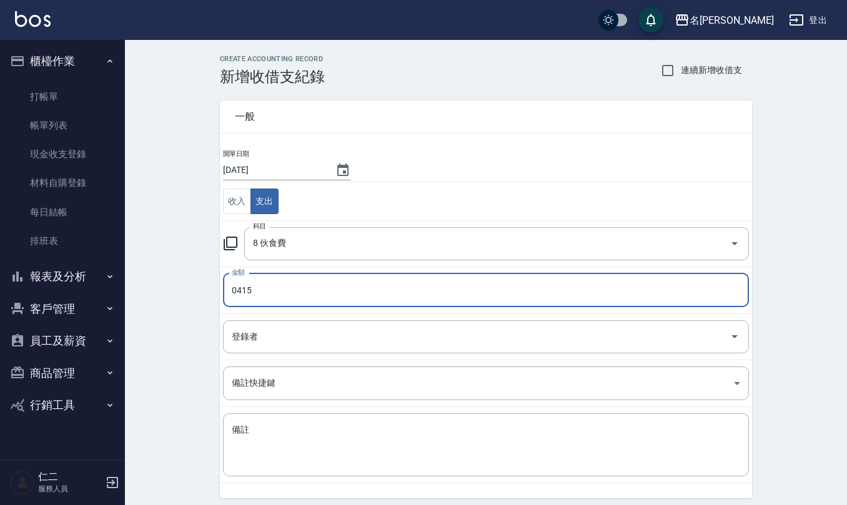
click at [236, 286] on input "0415" at bounding box center [486, 290] width 526 height 34
click at [260, 301] on input "415" at bounding box center [486, 290] width 526 height 34
click at [239, 290] on input "01195" at bounding box center [486, 290] width 526 height 34
type input "1195"
click at [255, 343] on input "登錄者" at bounding box center [477, 337] width 496 height 22
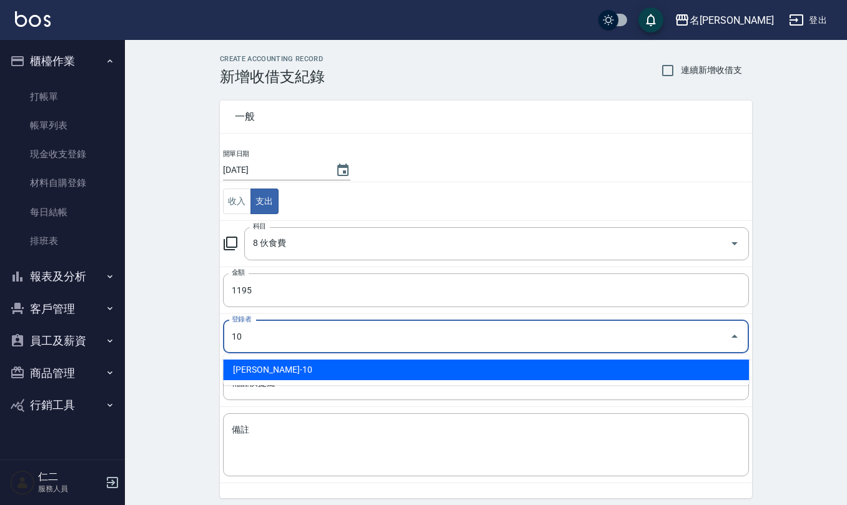
type input "[PERSON_NAME]-10"
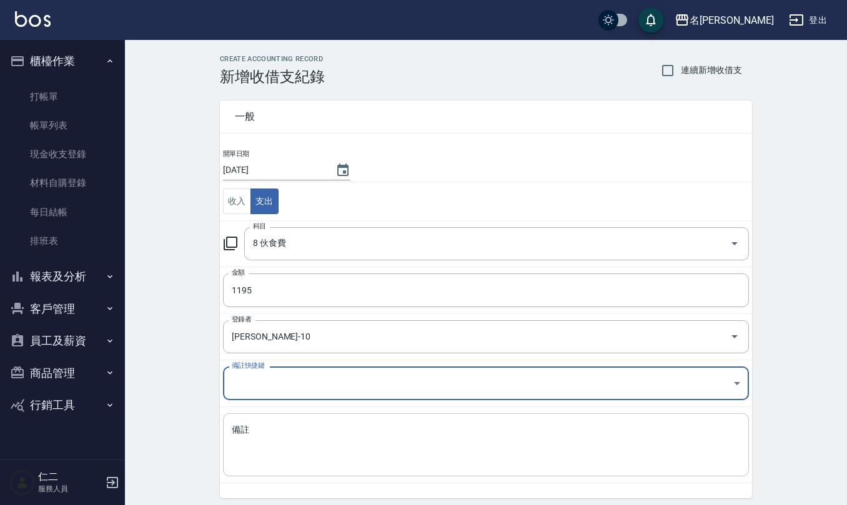
click at [238, 435] on textarea "備註" at bounding box center [486, 445] width 508 height 42
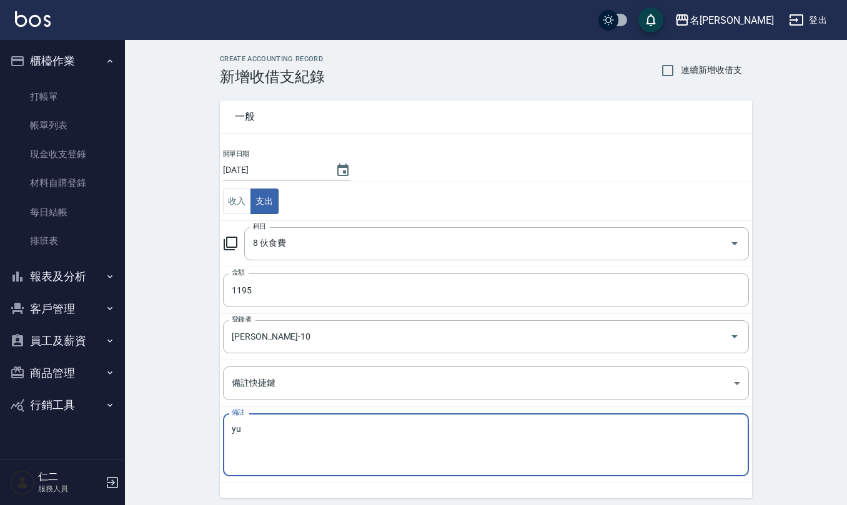
type textarea "y"
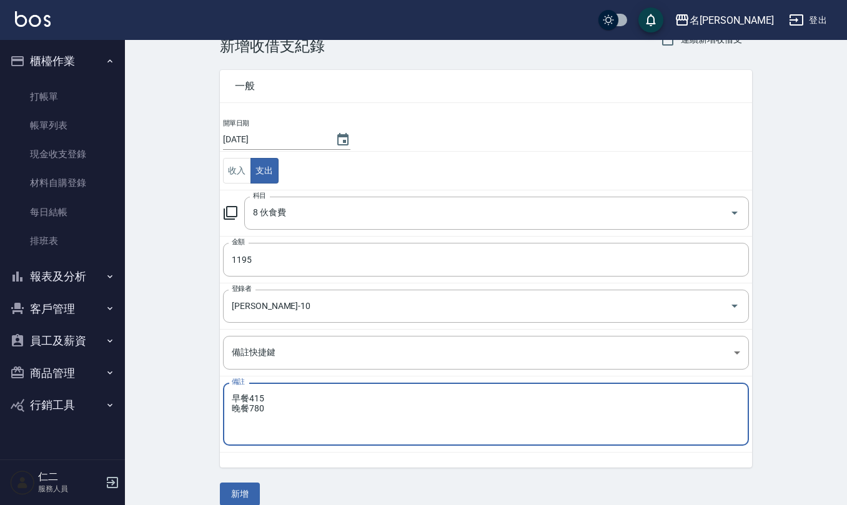
scroll to position [47, 0]
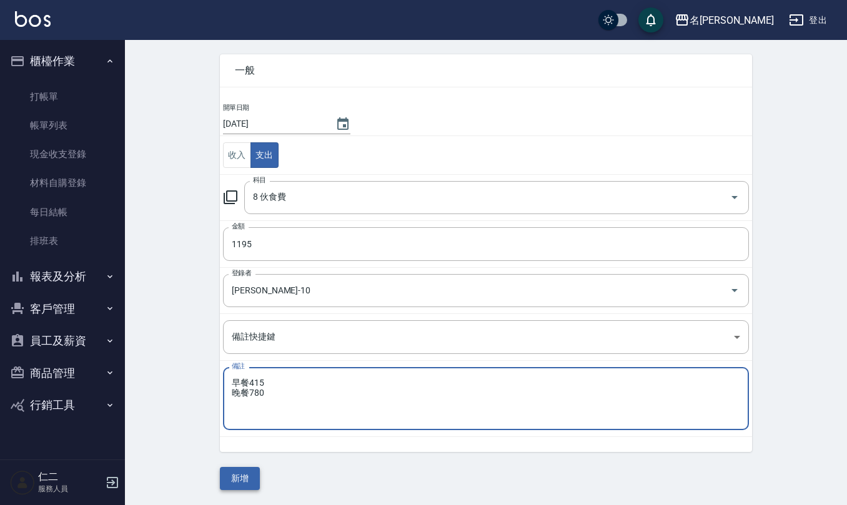
type textarea "早餐415 晚餐780"
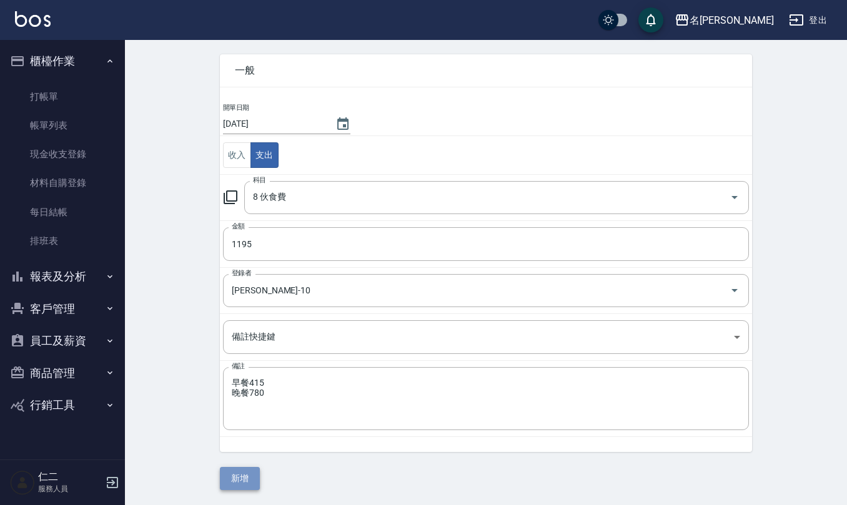
click at [230, 485] on button "新增" at bounding box center [240, 478] width 40 height 23
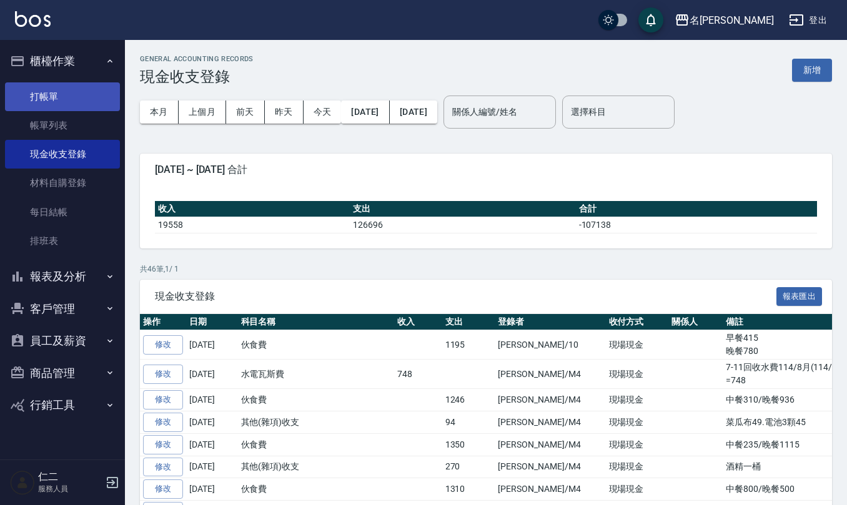
click at [50, 96] on link "打帳單" at bounding box center [62, 96] width 115 height 29
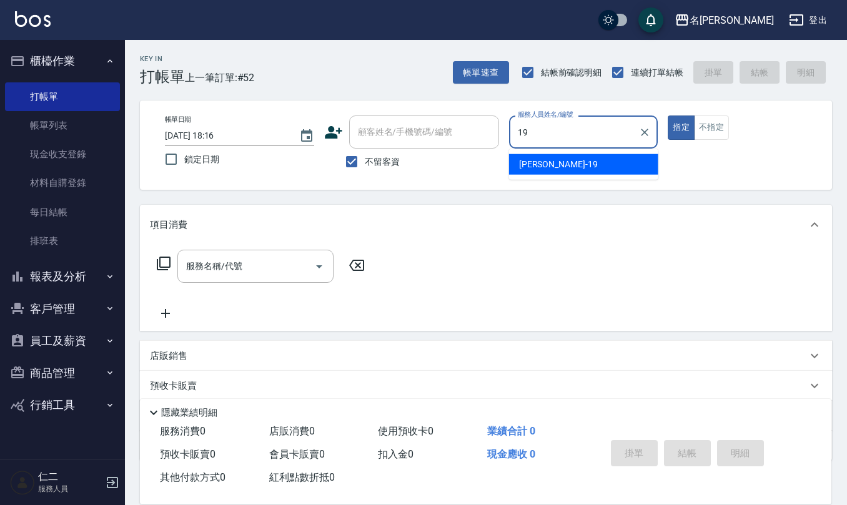
type input "[PERSON_NAME]-19"
type button "true"
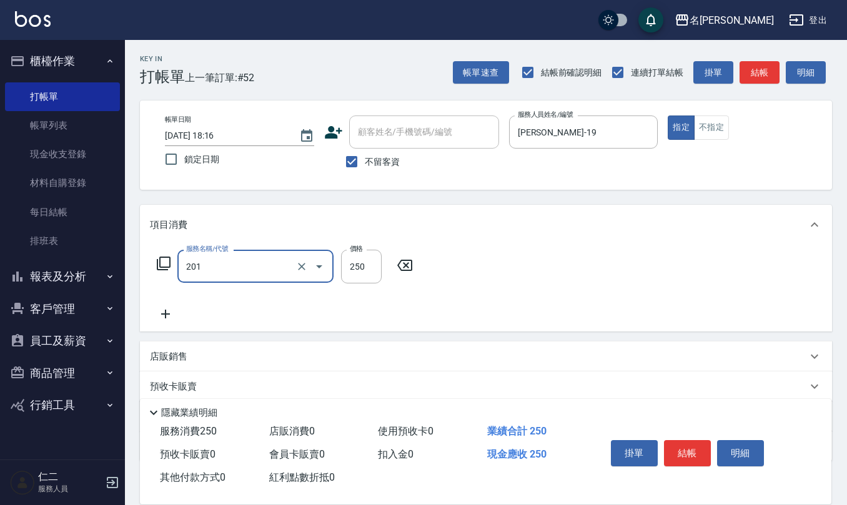
type input "洗髮(201)"
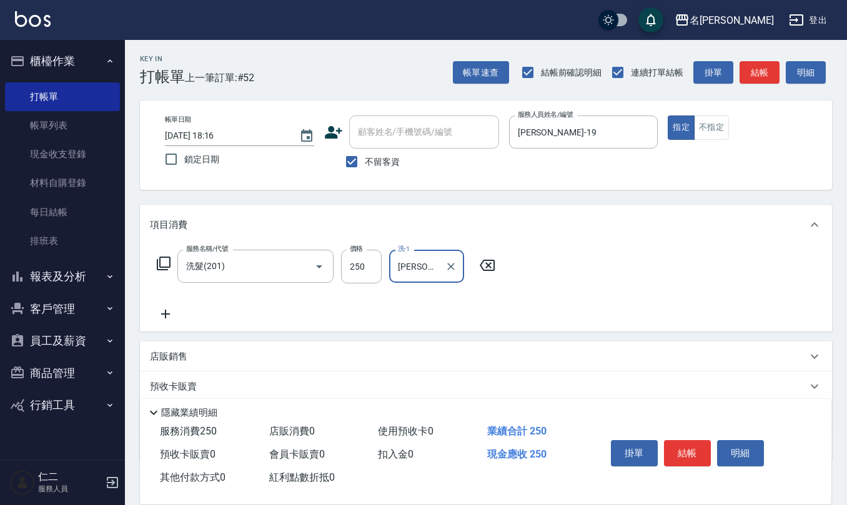
type input "[PERSON_NAME]-33"
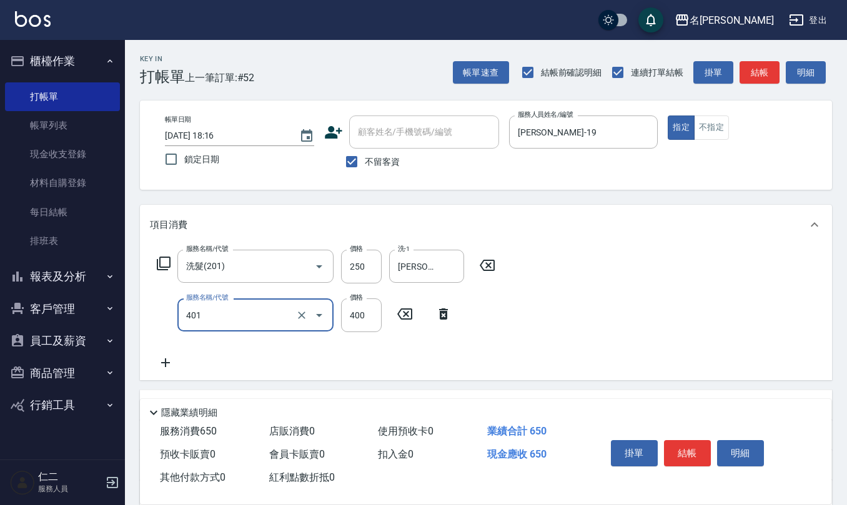
type input "剪髮(401)"
type input "500"
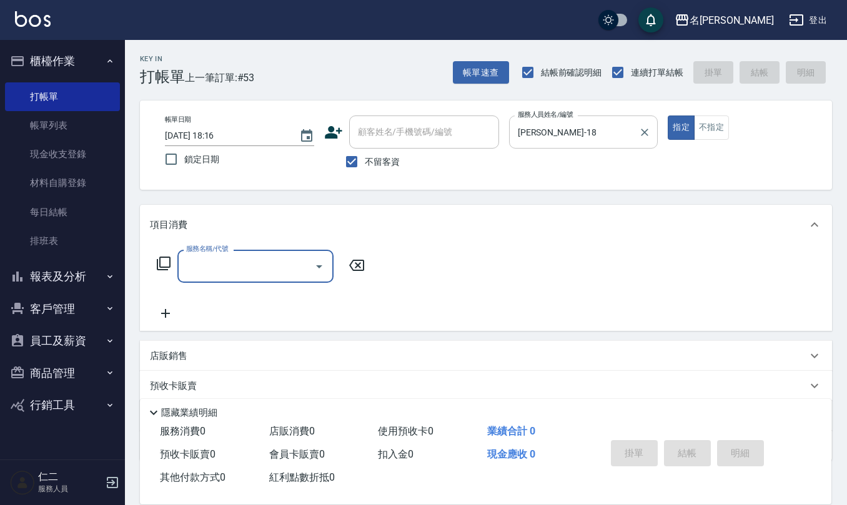
click at [583, 131] on input "[PERSON_NAME]-18" at bounding box center [574, 132] width 119 height 22
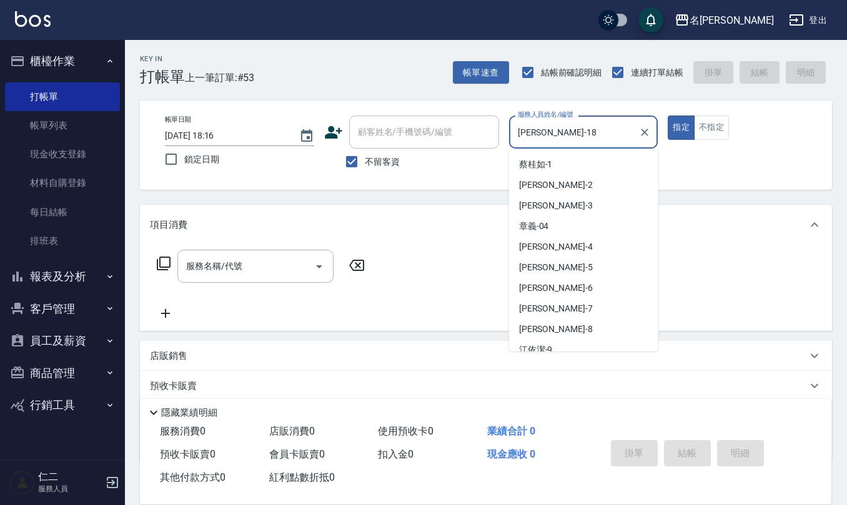
scroll to position [174, 0]
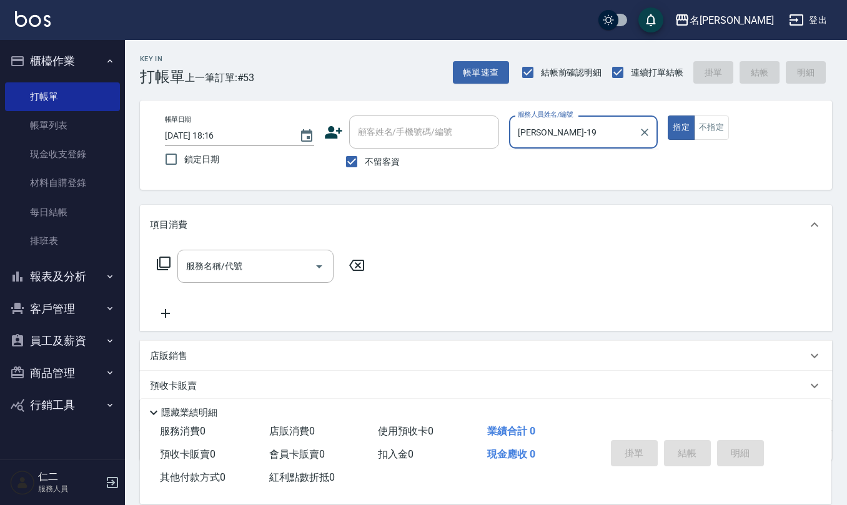
click at [667, 116] on button "指定" at bounding box center [680, 128] width 27 height 24
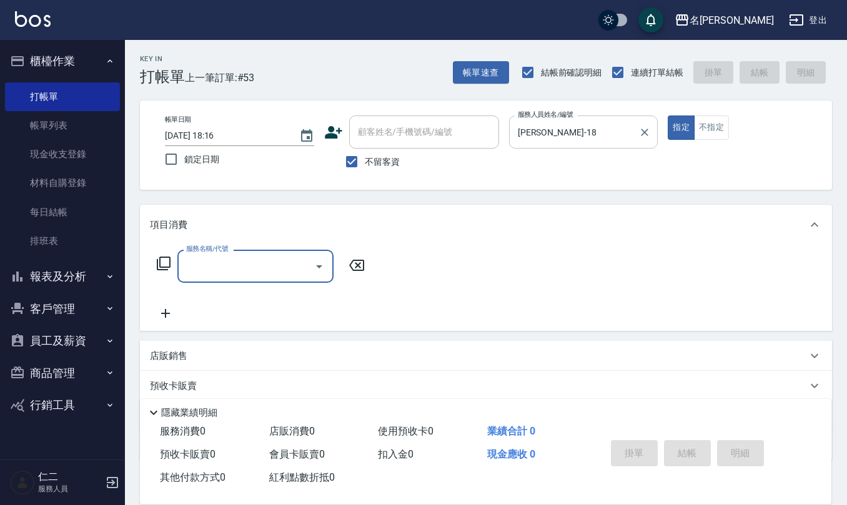
click at [595, 127] on input "[PERSON_NAME]-18" at bounding box center [574, 132] width 119 height 22
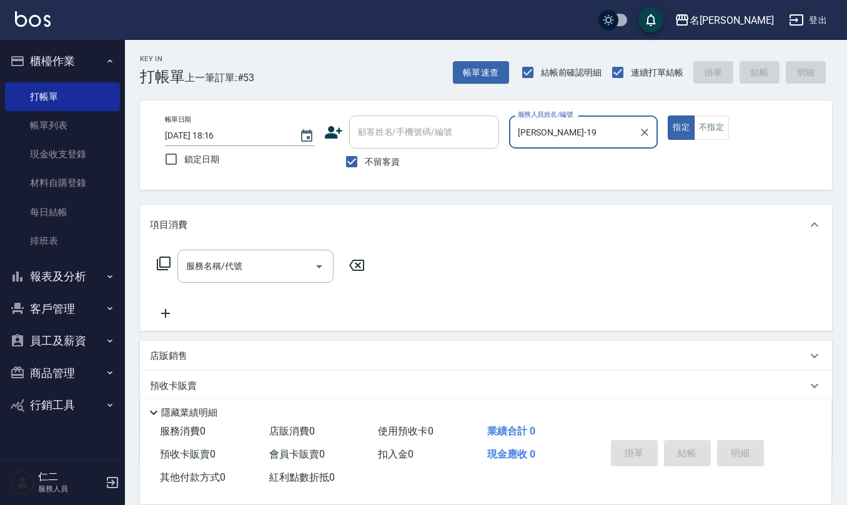
click at [667, 116] on button "指定" at bounding box center [680, 128] width 27 height 24
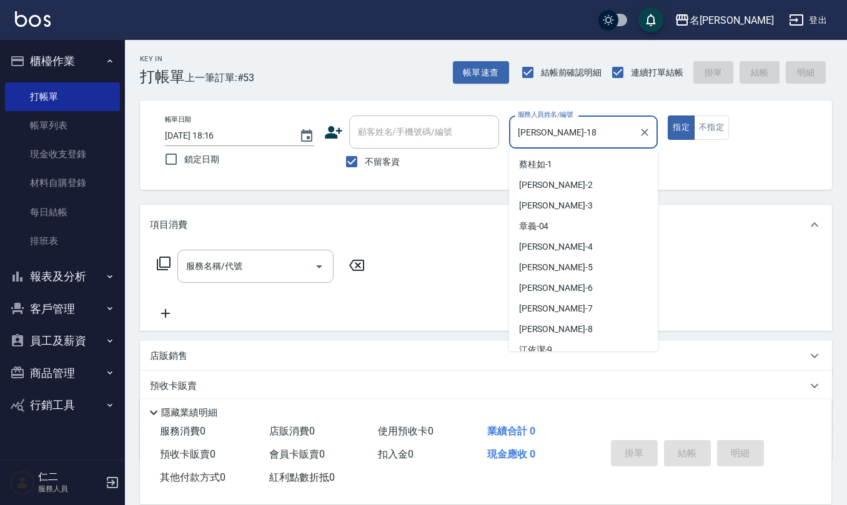
click at [583, 141] on input "[PERSON_NAME]-18" at bounding box center [574, 132] width 119 height 22
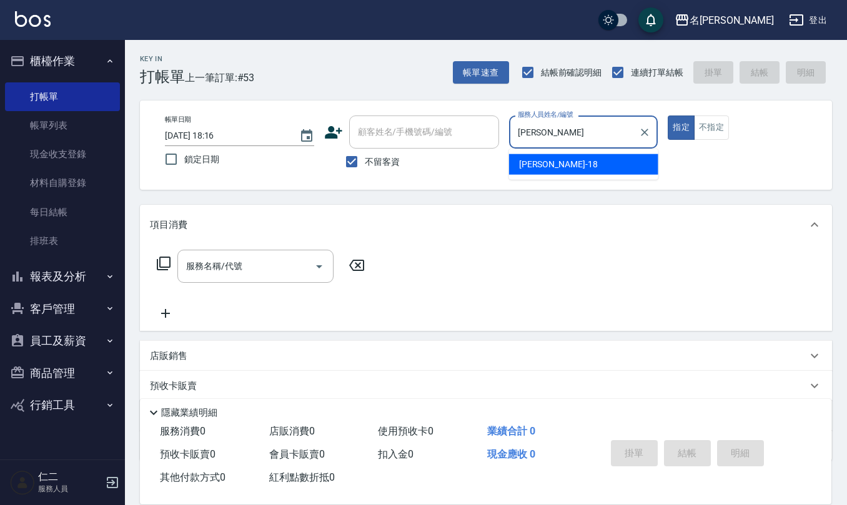
type input "吳"
type input "[PERSON_NAME]-19"
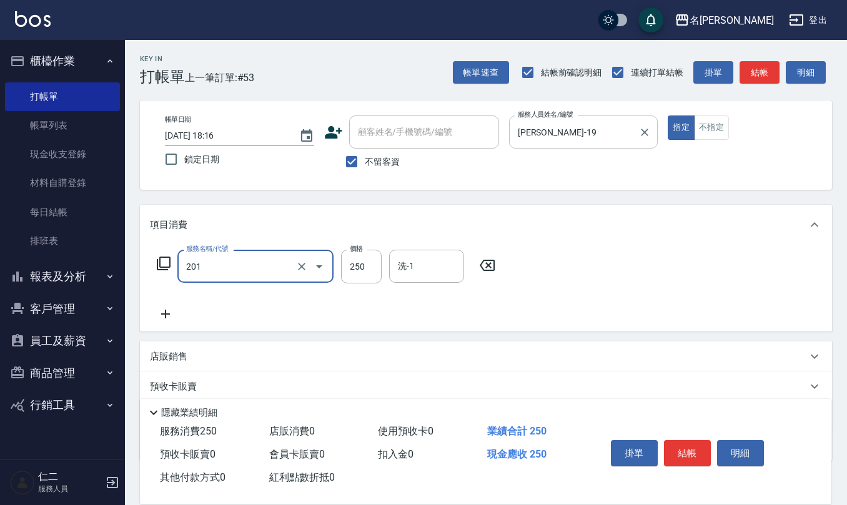
type input "洗髮(201)"
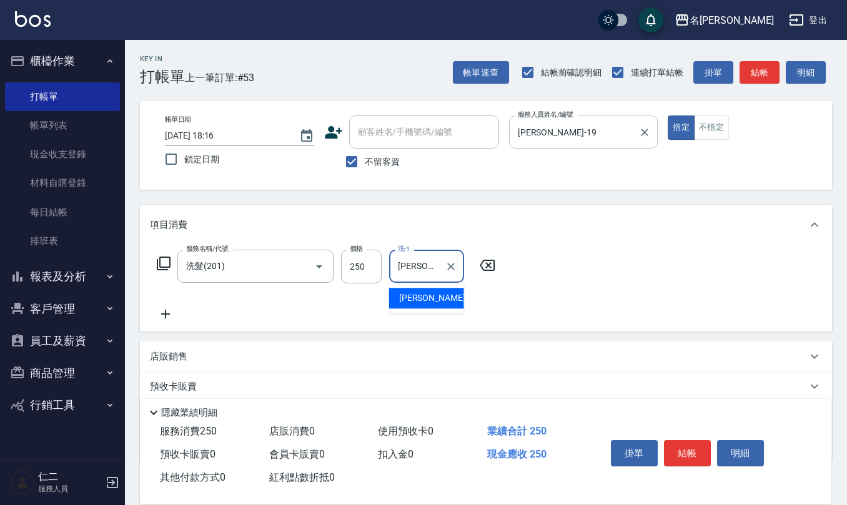
type input "[PERSON_NAME]橙-11"
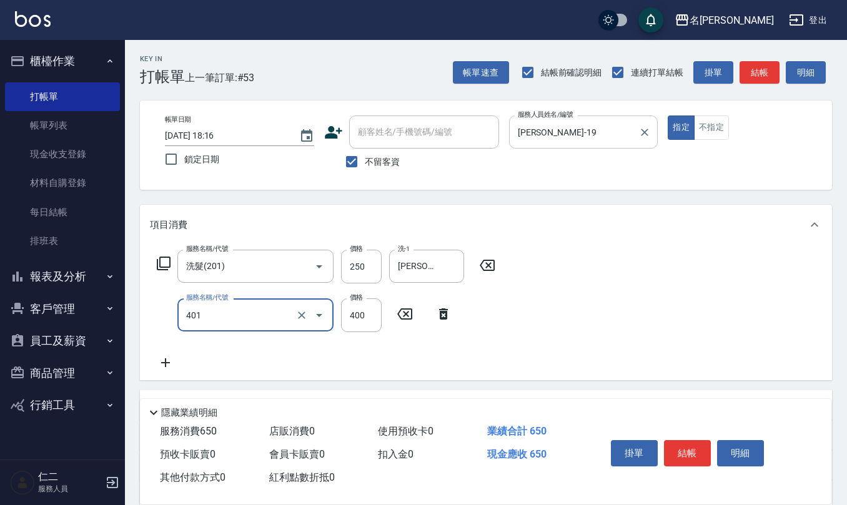
type input "剪髮(401)"
type input "500"
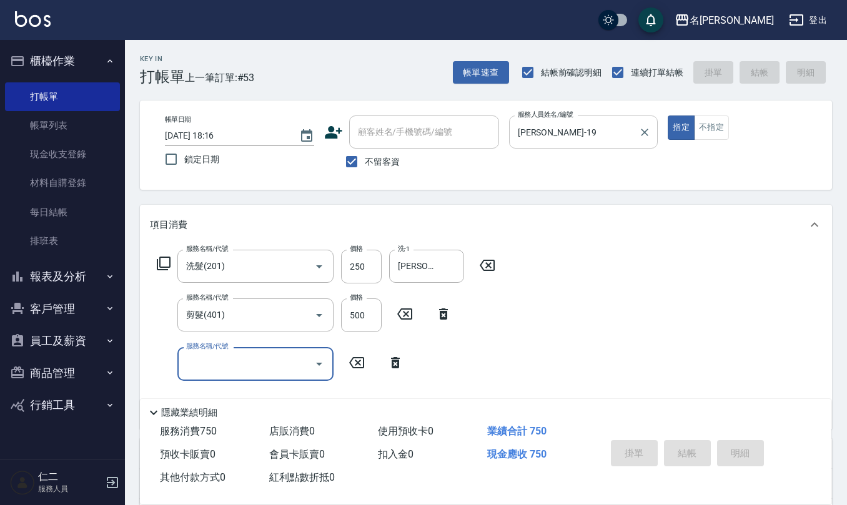
type input "[DATE] 18:48"
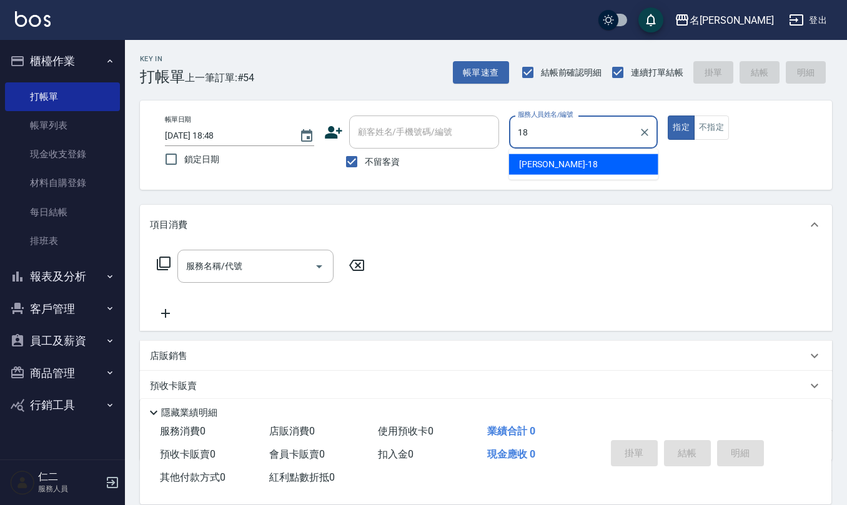
type input "[PERSON_NAME]-18"
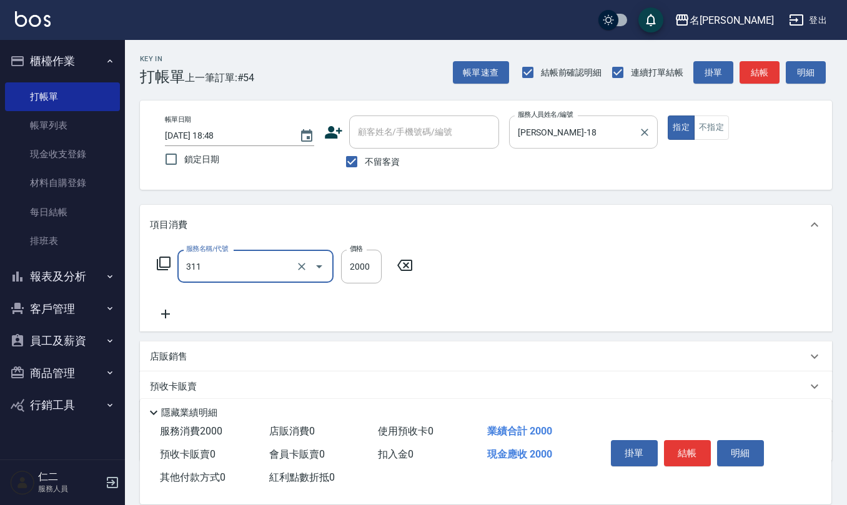
type input "生化離子燙2000(311)"
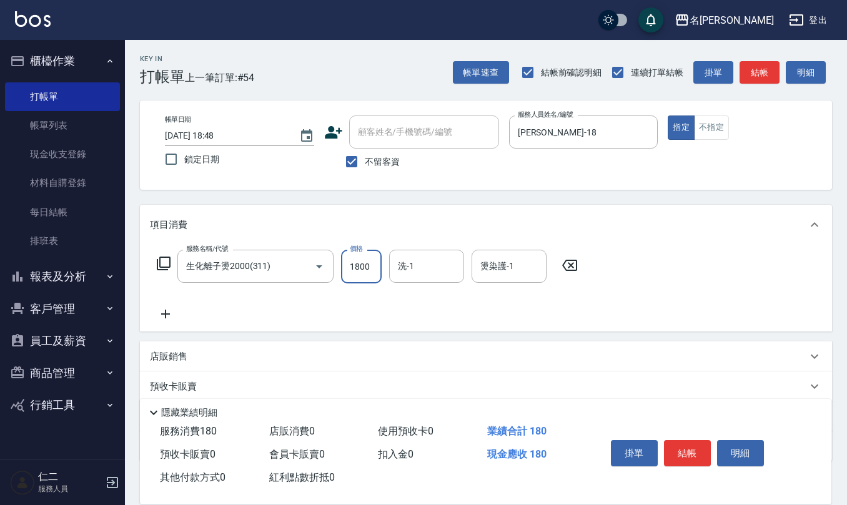
type input "1800"
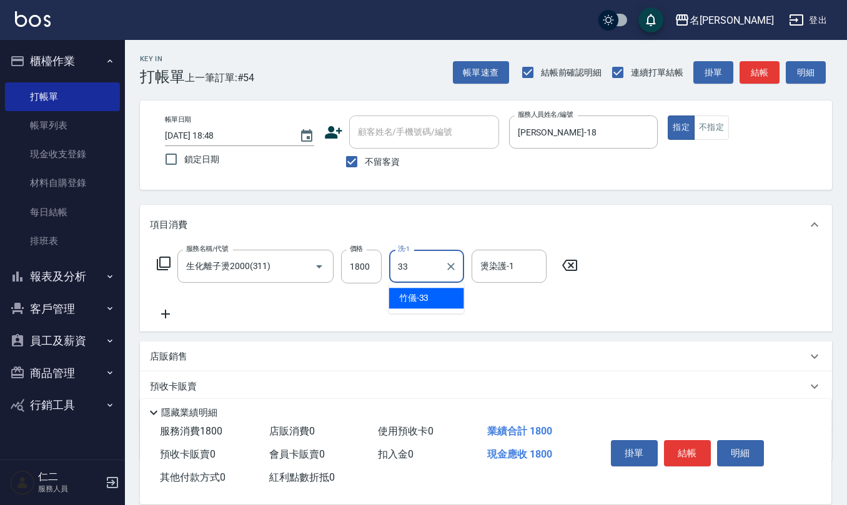
type input "[PERSON_NAME]-33"
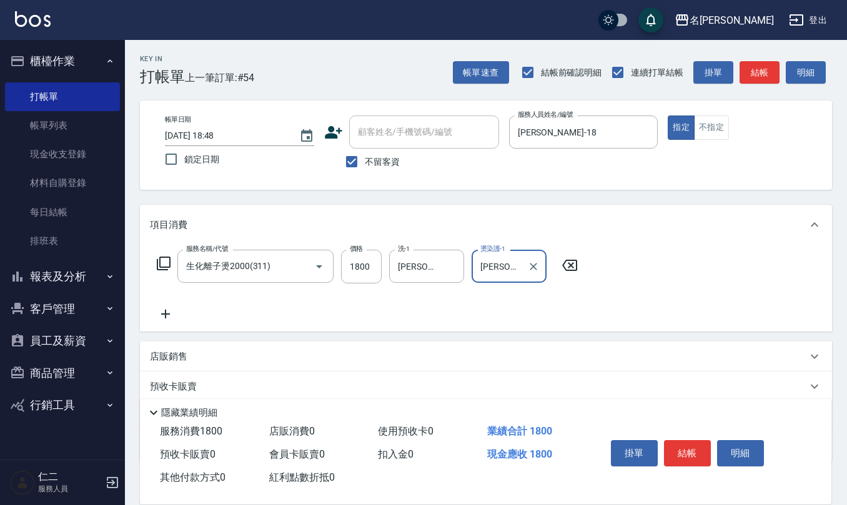
type input "[PERSON_NAME]-33"
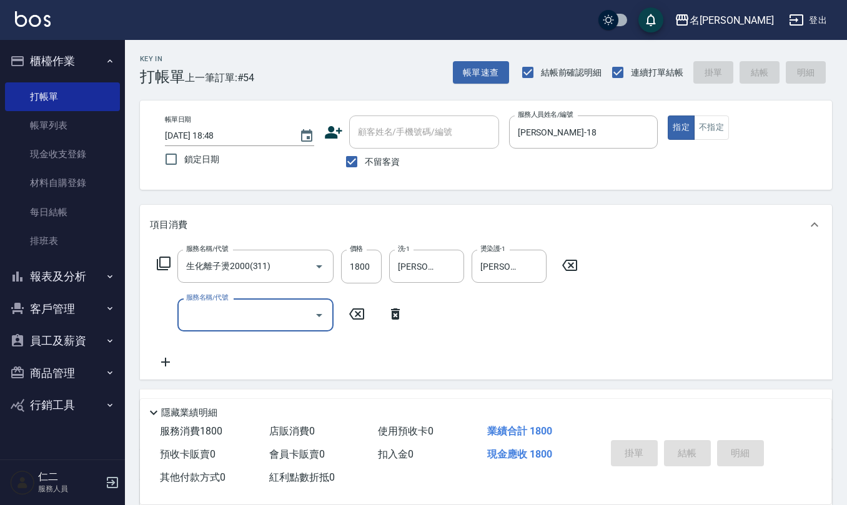
type input "[DATE] 18:49"
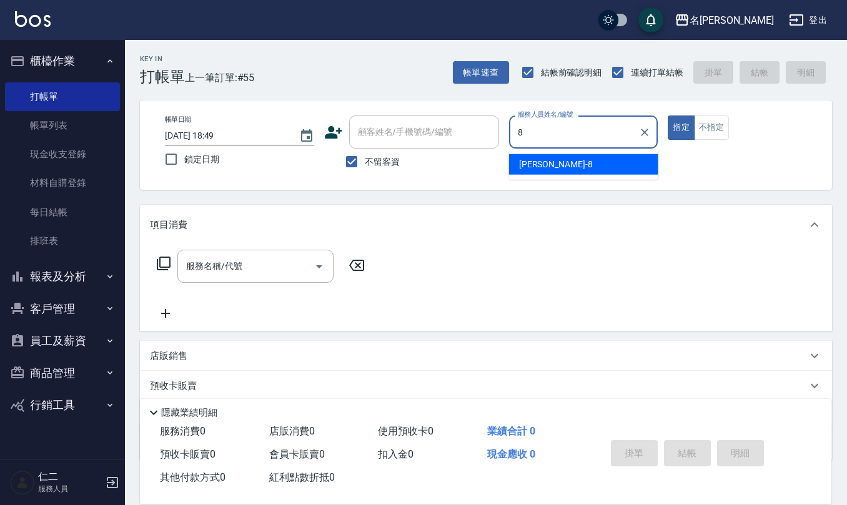
type input "[PERSON_NAME]-8"
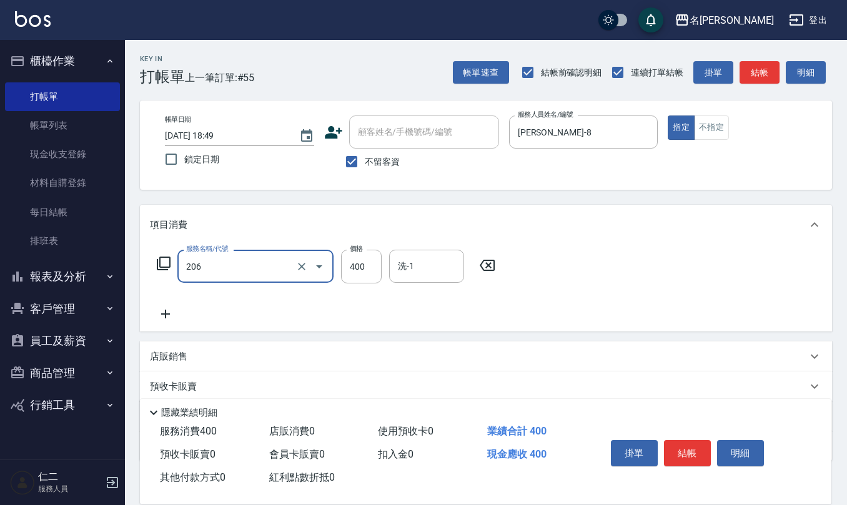
type input "健康洗(206)"
type input "800"
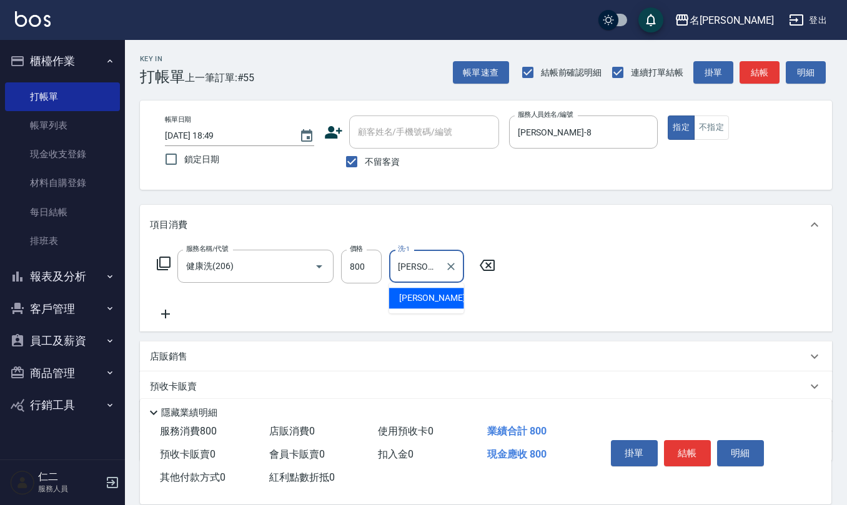
type input "[PERSON_NAME]-8"
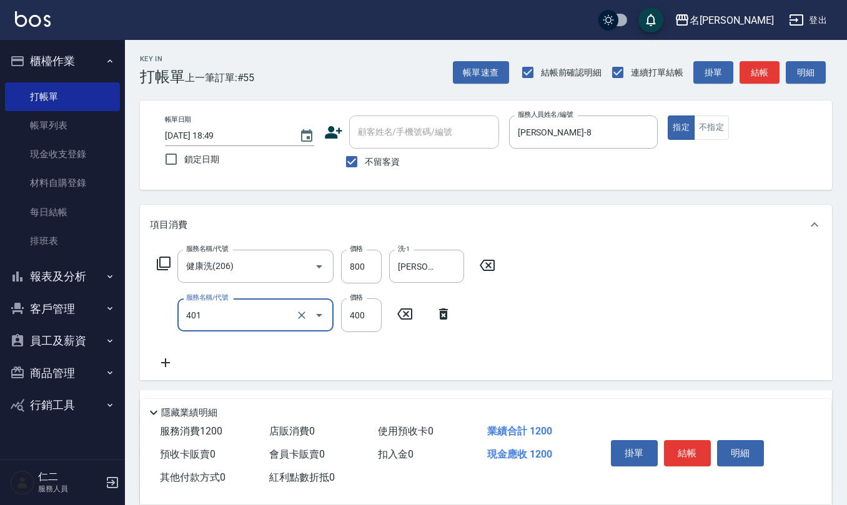
type input "剪髮(401)"
type input "50"
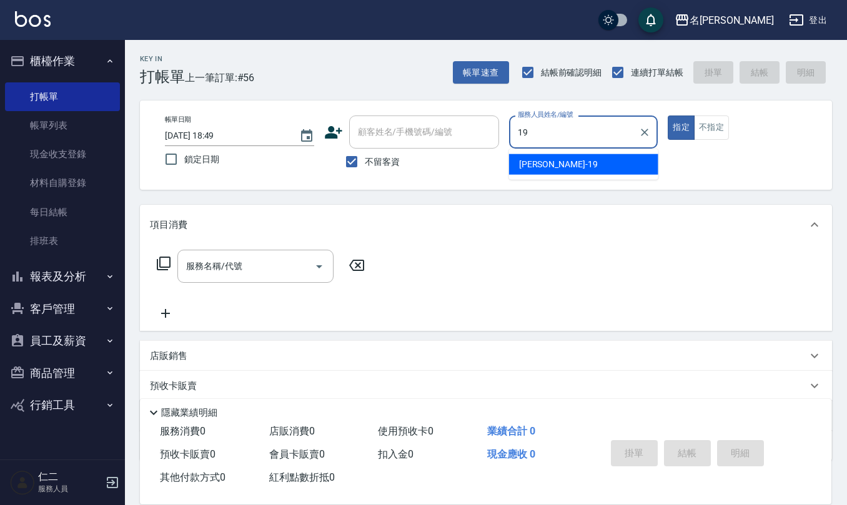
type input "[PERSON_NAME]-19"
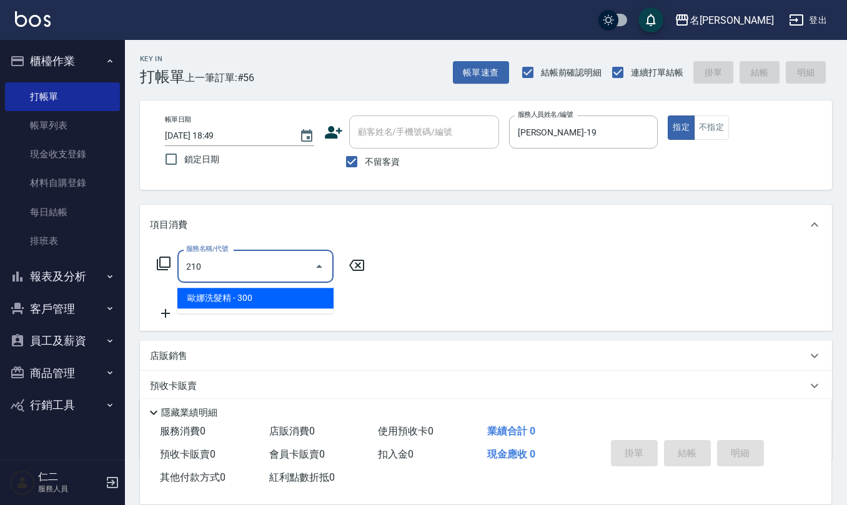
type input "[PERSON_NAME]洗髮精(210)"
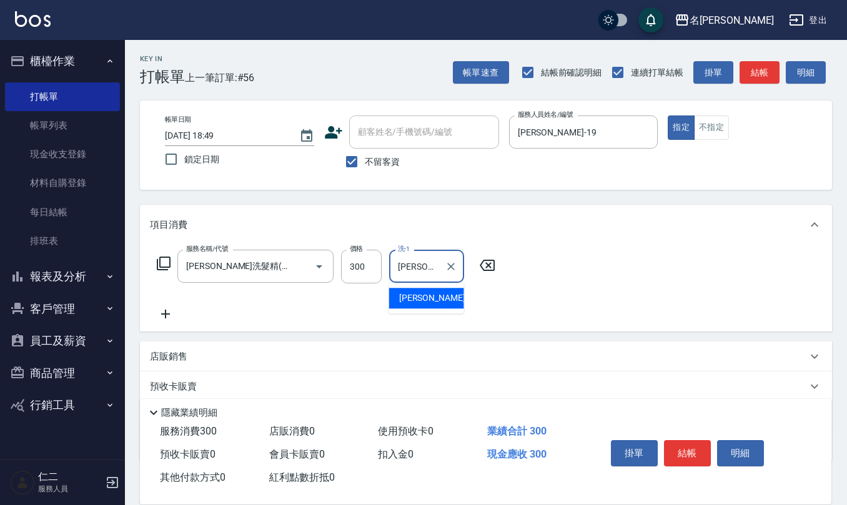
type input "[PERSON_NAME]-20"
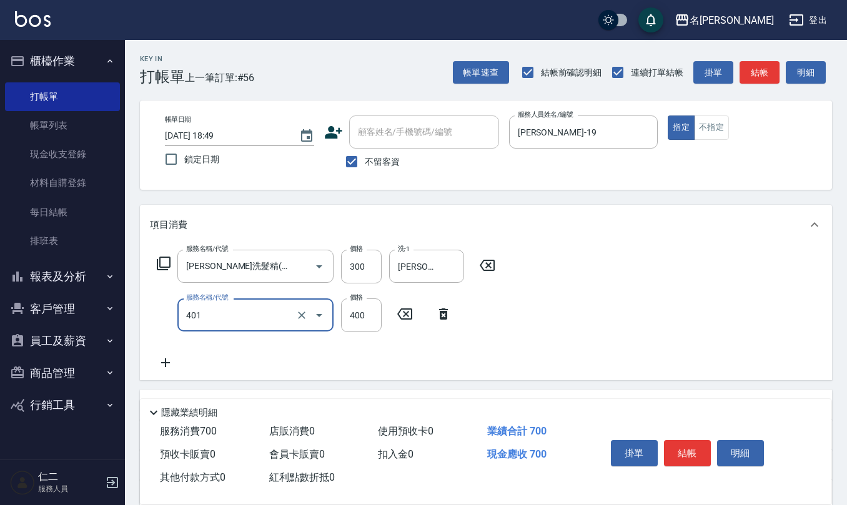
type input "剪髮(401)"
type input "500"
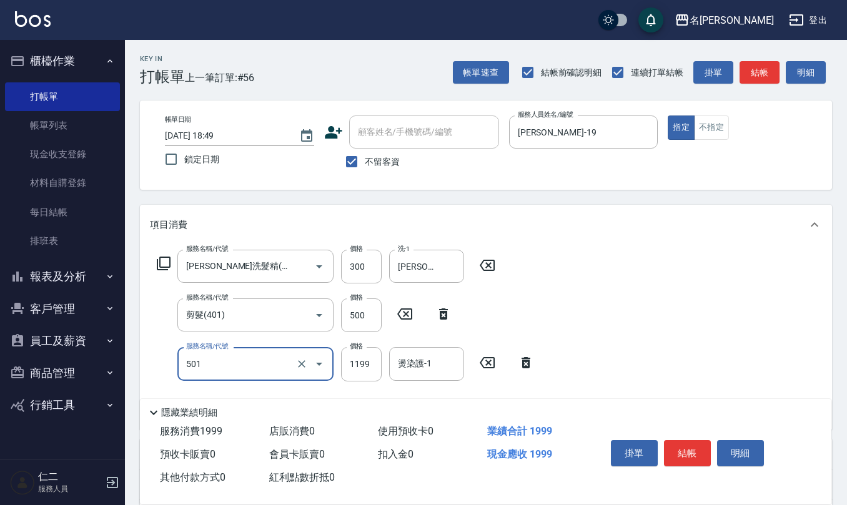
type input "染髮(501)"
type input "2000"
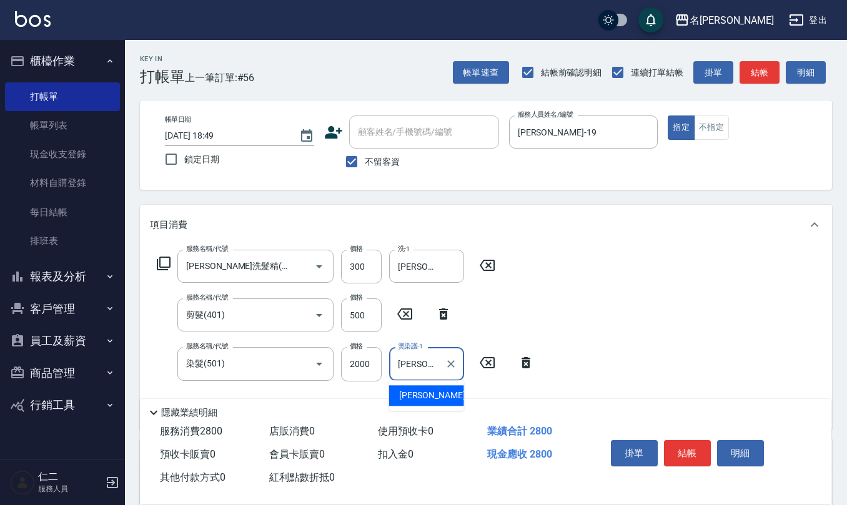
type input "[PERSON_NAME]-20"
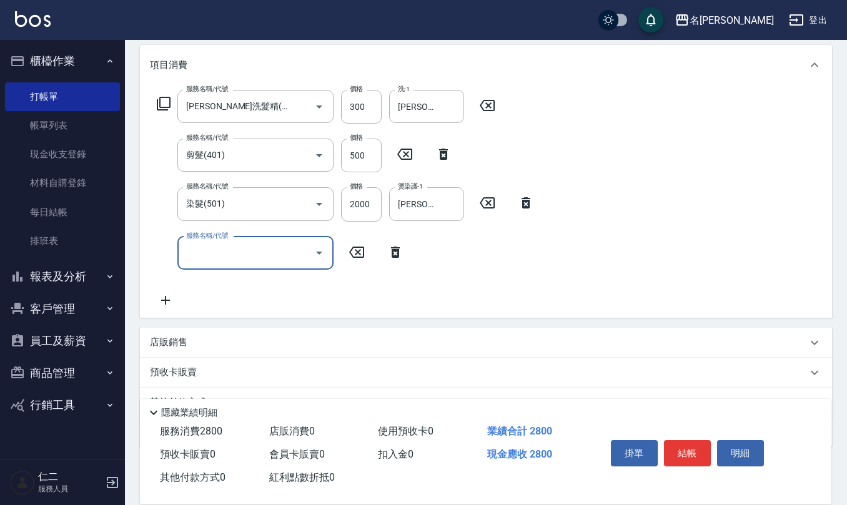
scroll to position [166, 0]
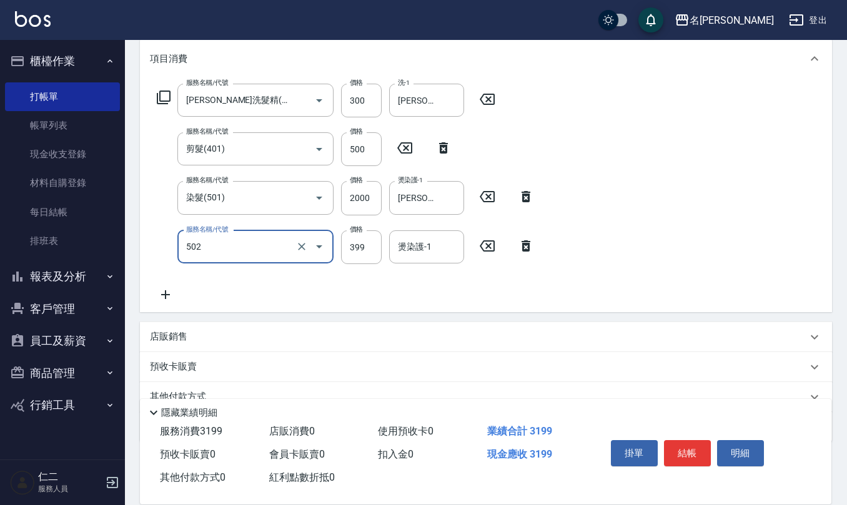
type input "挑染5束399(502)"
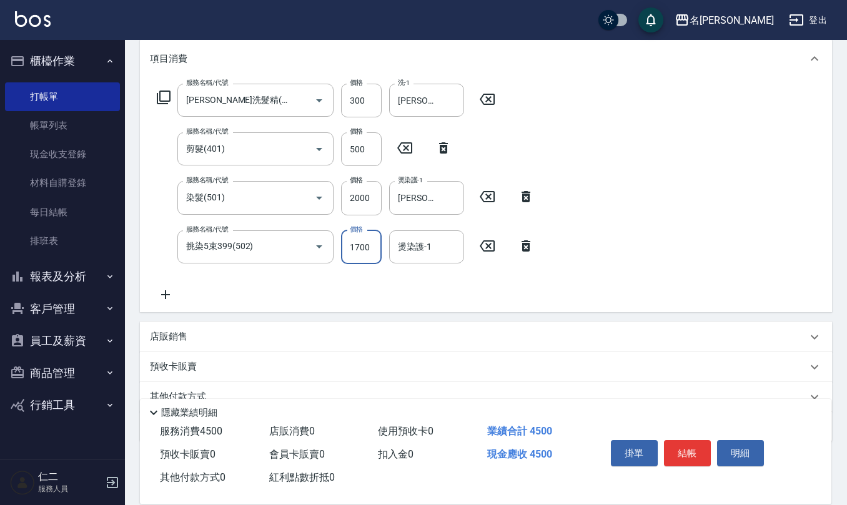
type input "1700"
type input "[PERSON_NAME]-20"
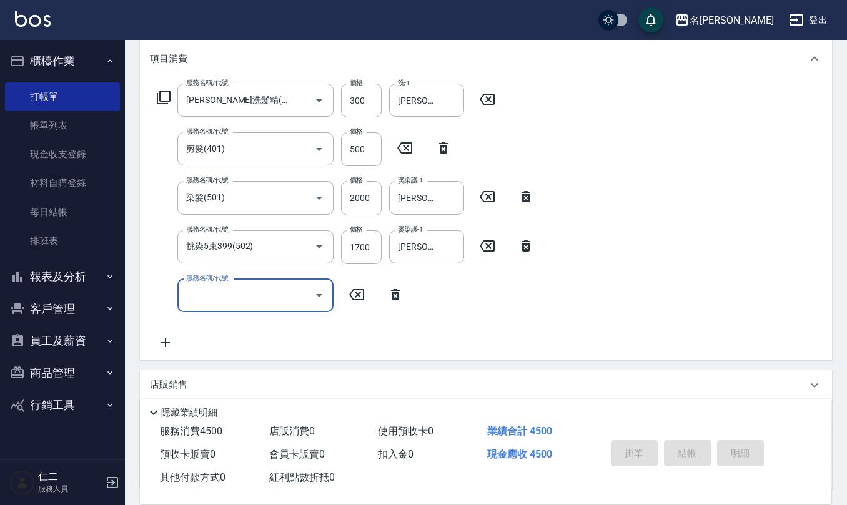
type input "[DATE] 18:50"
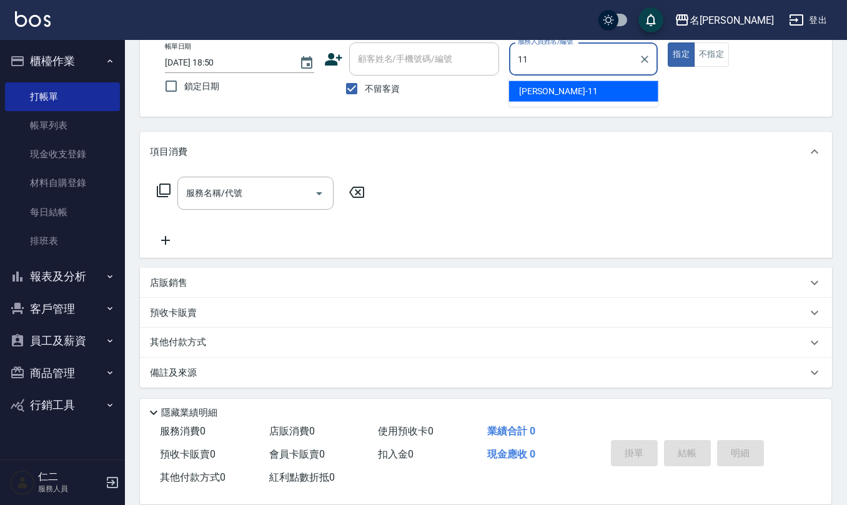
type input "[PERSON_NAME]橙-11"
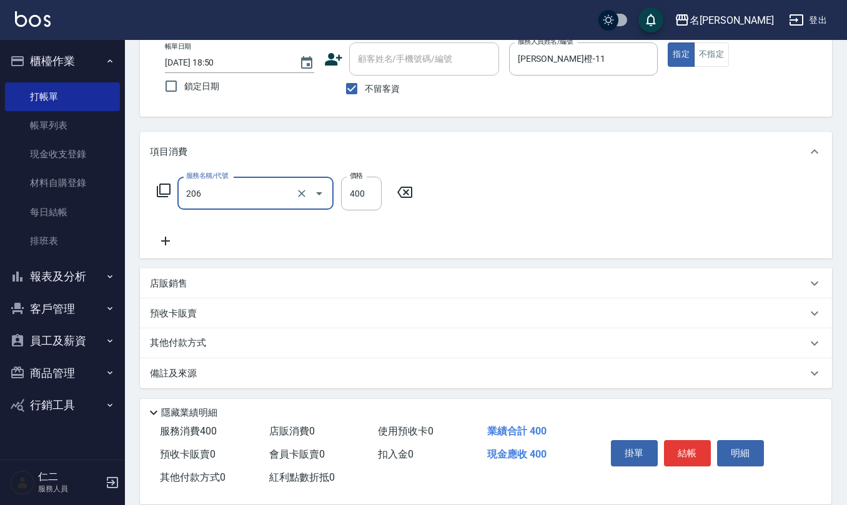
type input "健康洗(206)"
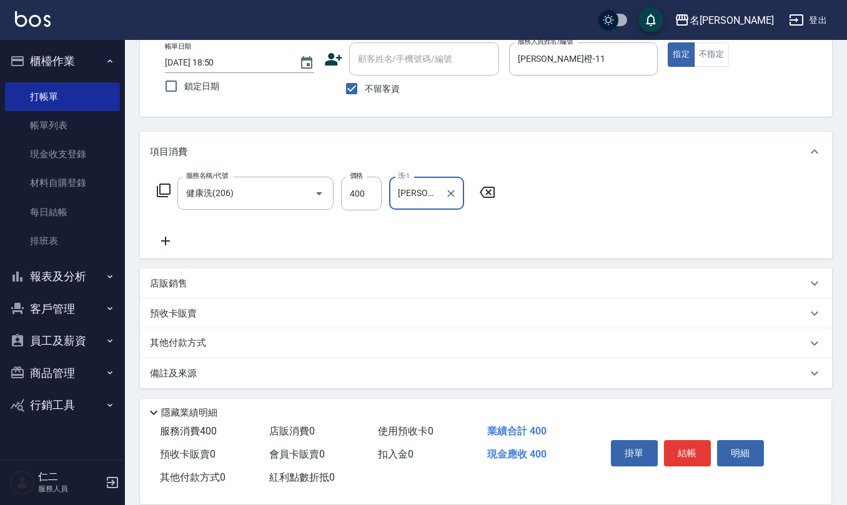
type input "[PERSON_NAME]橙-11"
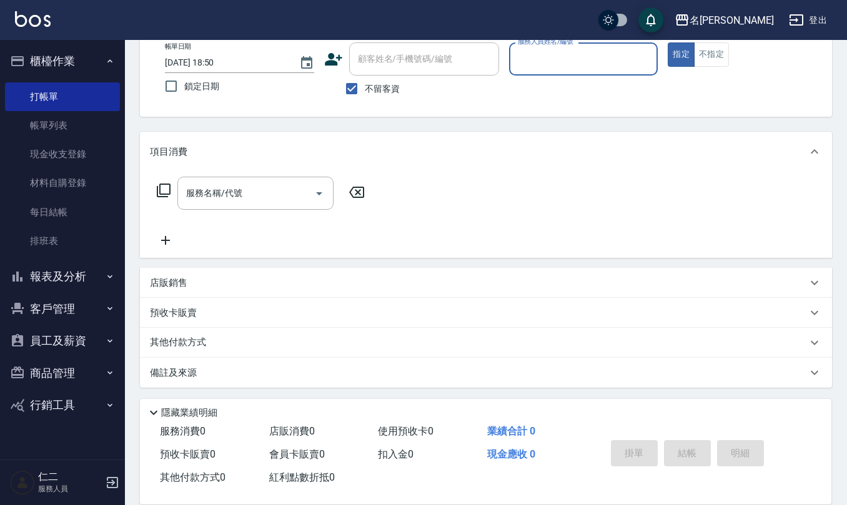
scroll to position [0, 0]
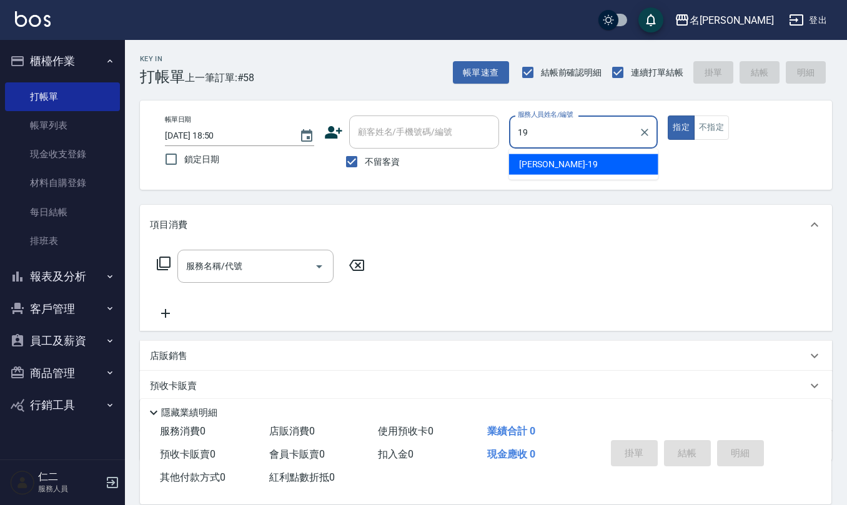
type input "[PERSON_NAME]-19"
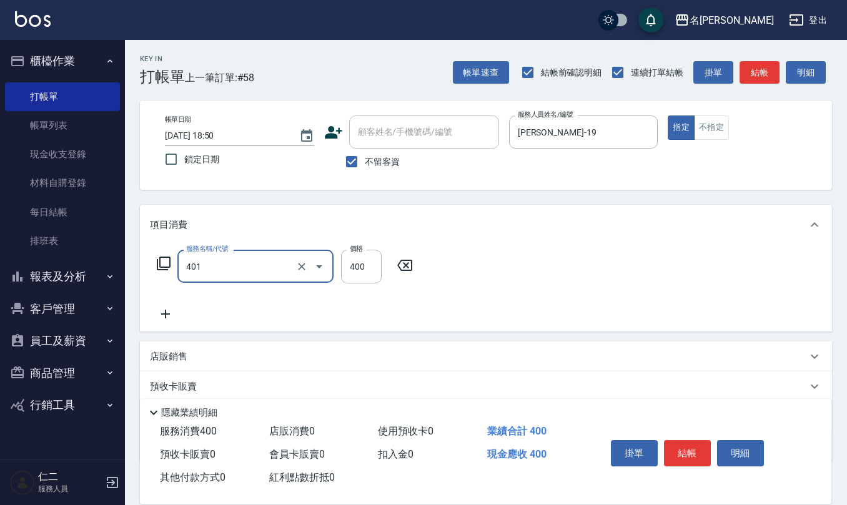
type input "剪髮(401)"
type input "500"
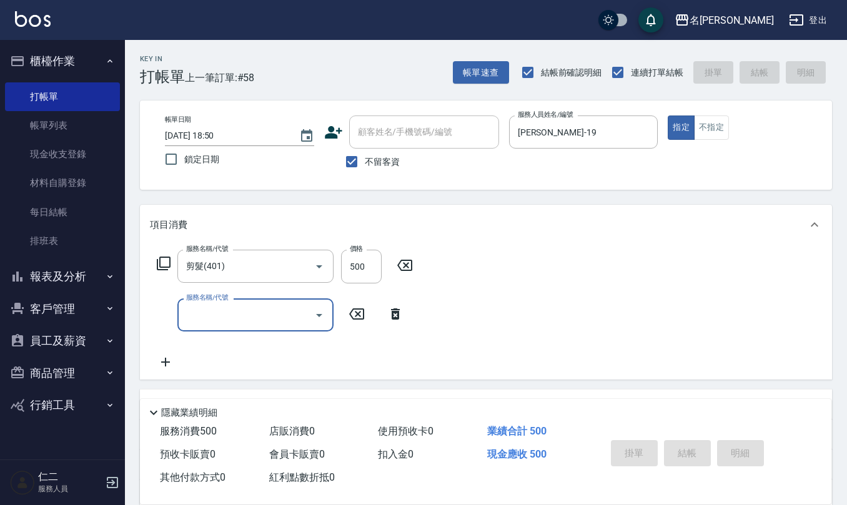
type input "[DATE] 19:03"
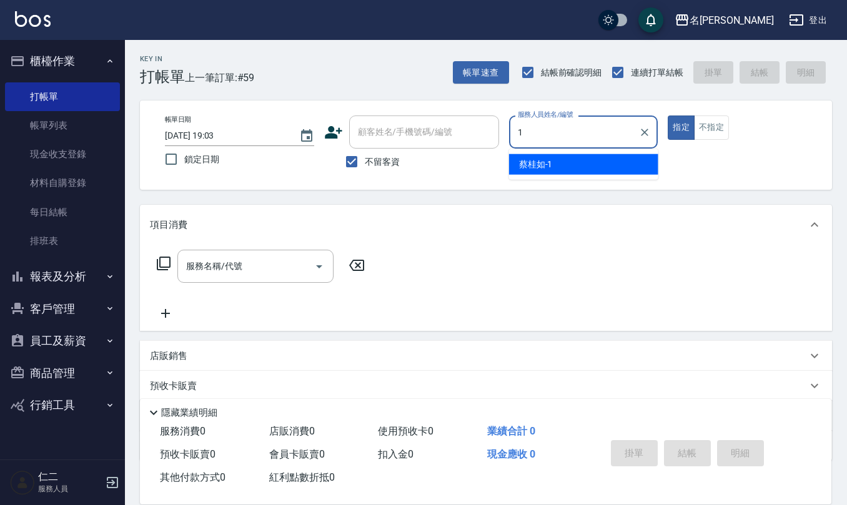
type input "[PERSON_NAME]1"
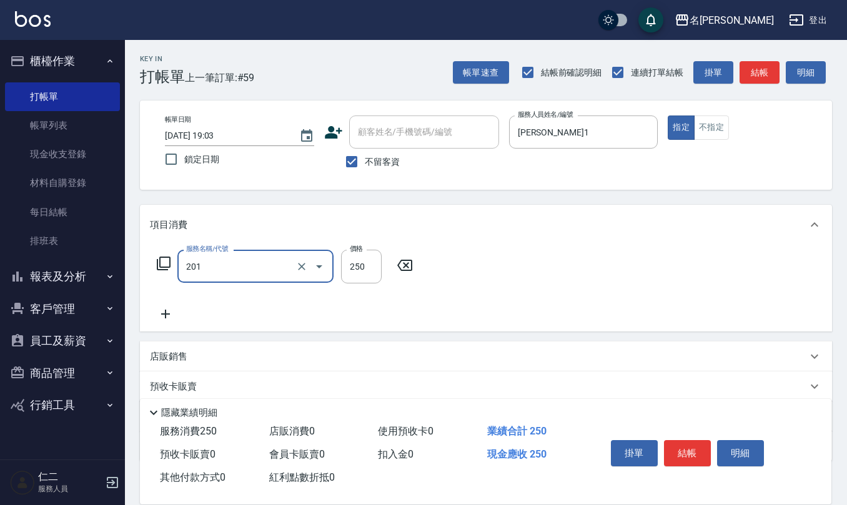
type input "洗髮(201)"
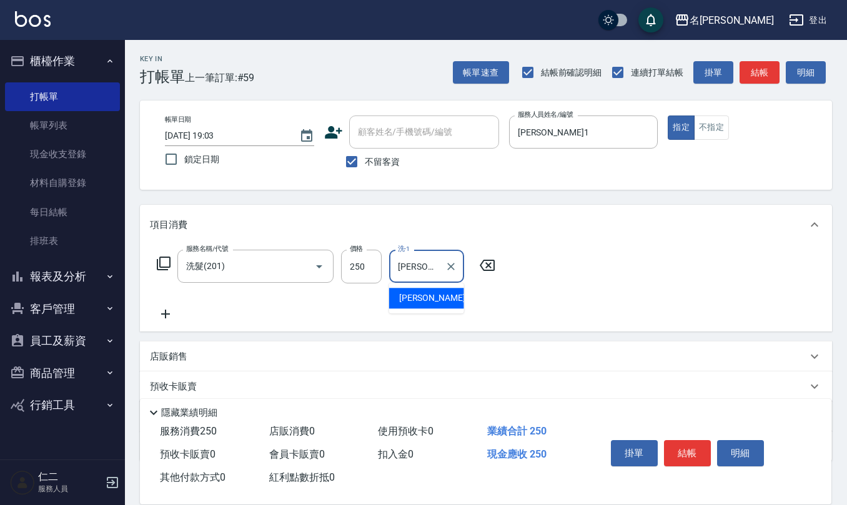
type input "[PERSON_NAME]-24"
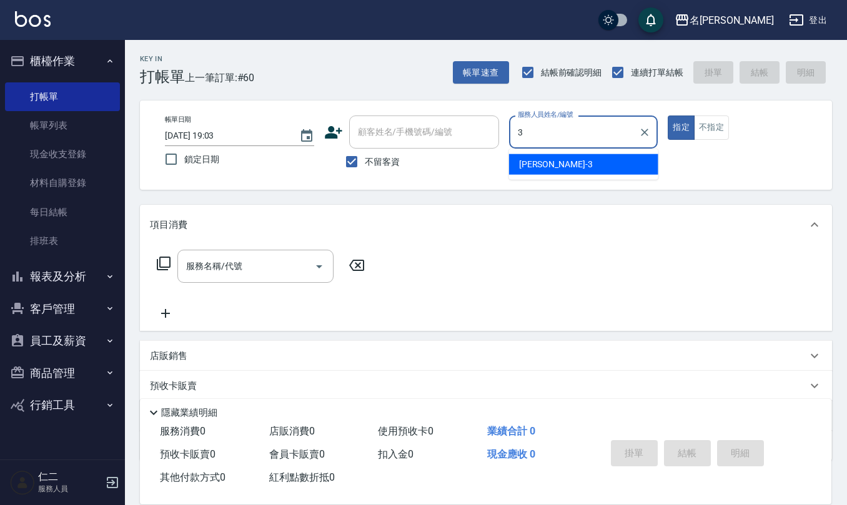
type input "[PERSON_NAME]-3"
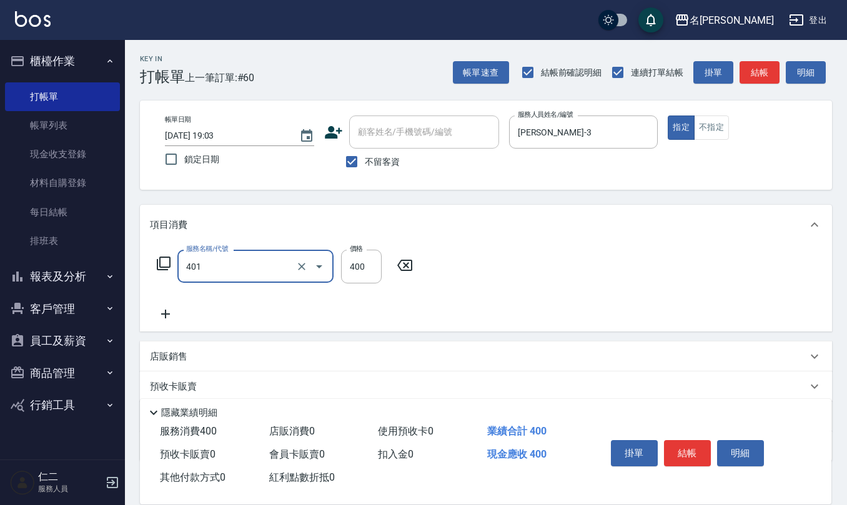
type input "剪髮(401)"
type input "200"
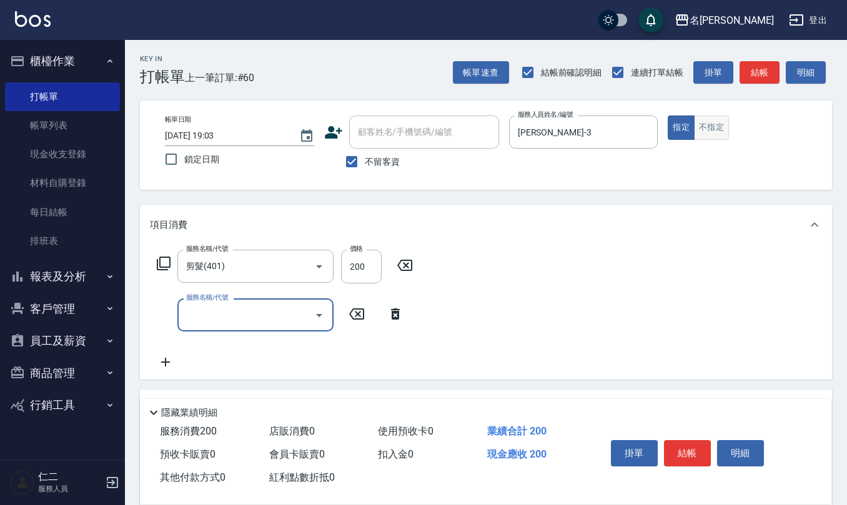
click at [706, 117] on button "不指定" at bounding box center [711, 128] width 35 height 24
type button "false"
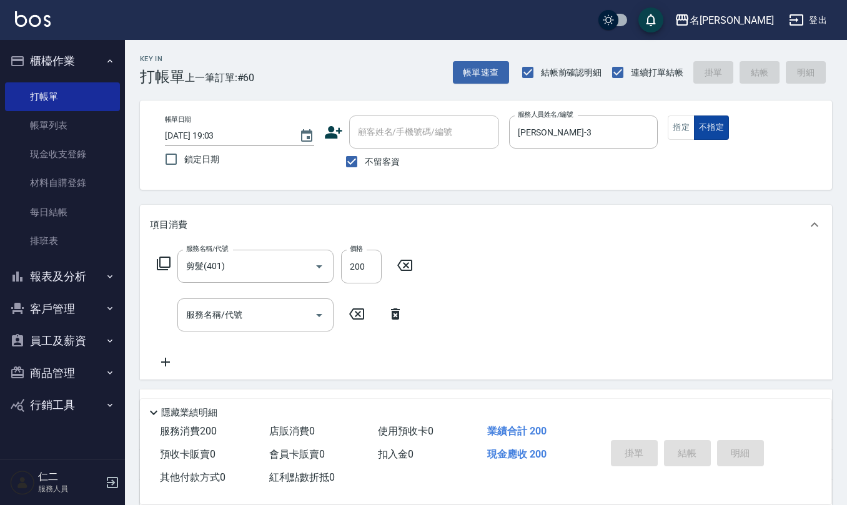
type input "[DATE] 19:04"
